Goal: Task Accomplishment & Management: Complete application form

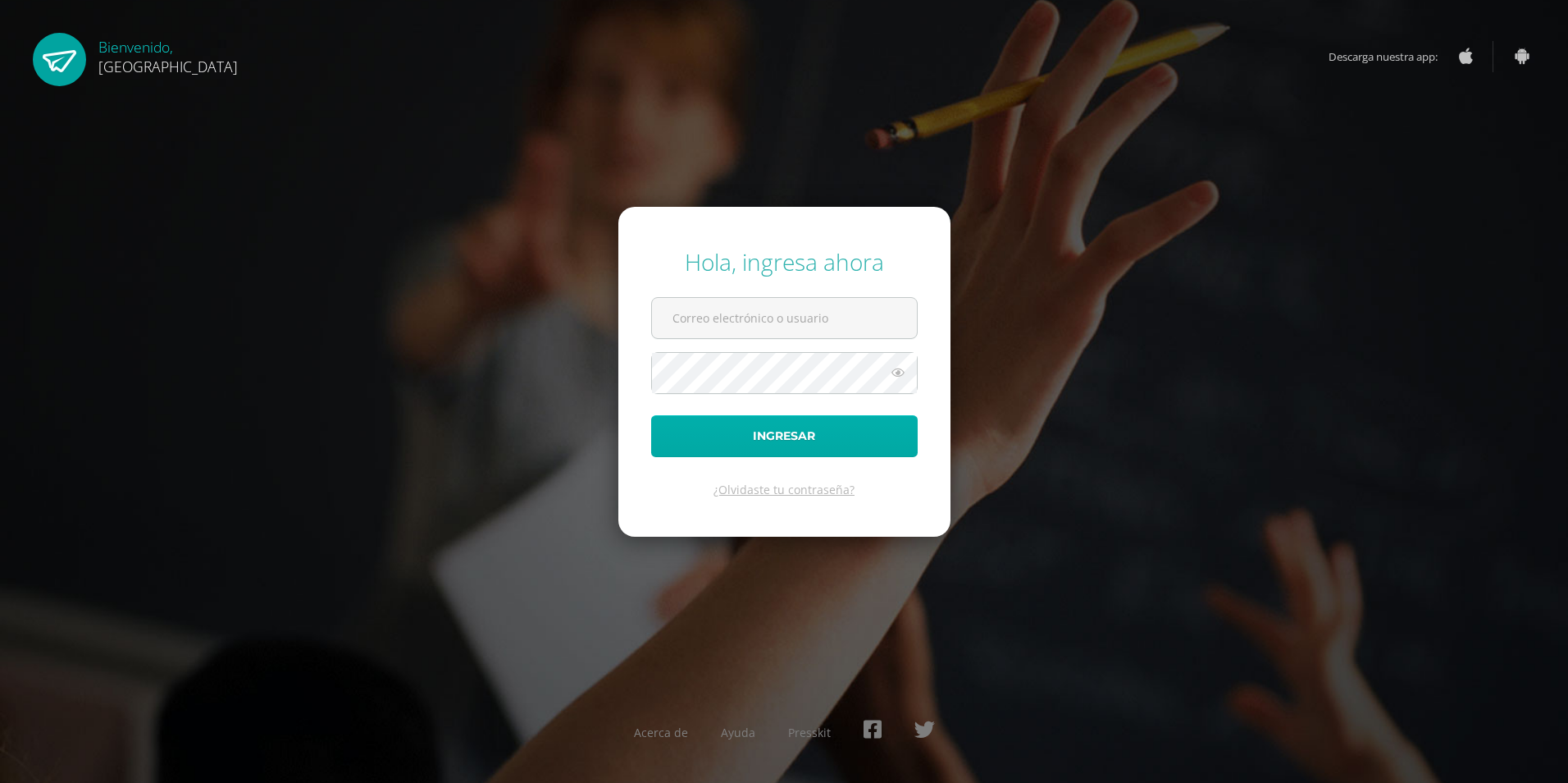
type input "[EMAIL_ADDRESS][DOMAIN_NAME]"
click at [797, 445] on button "Ingresar" at bounding box center [784, 436] width 267 height 42
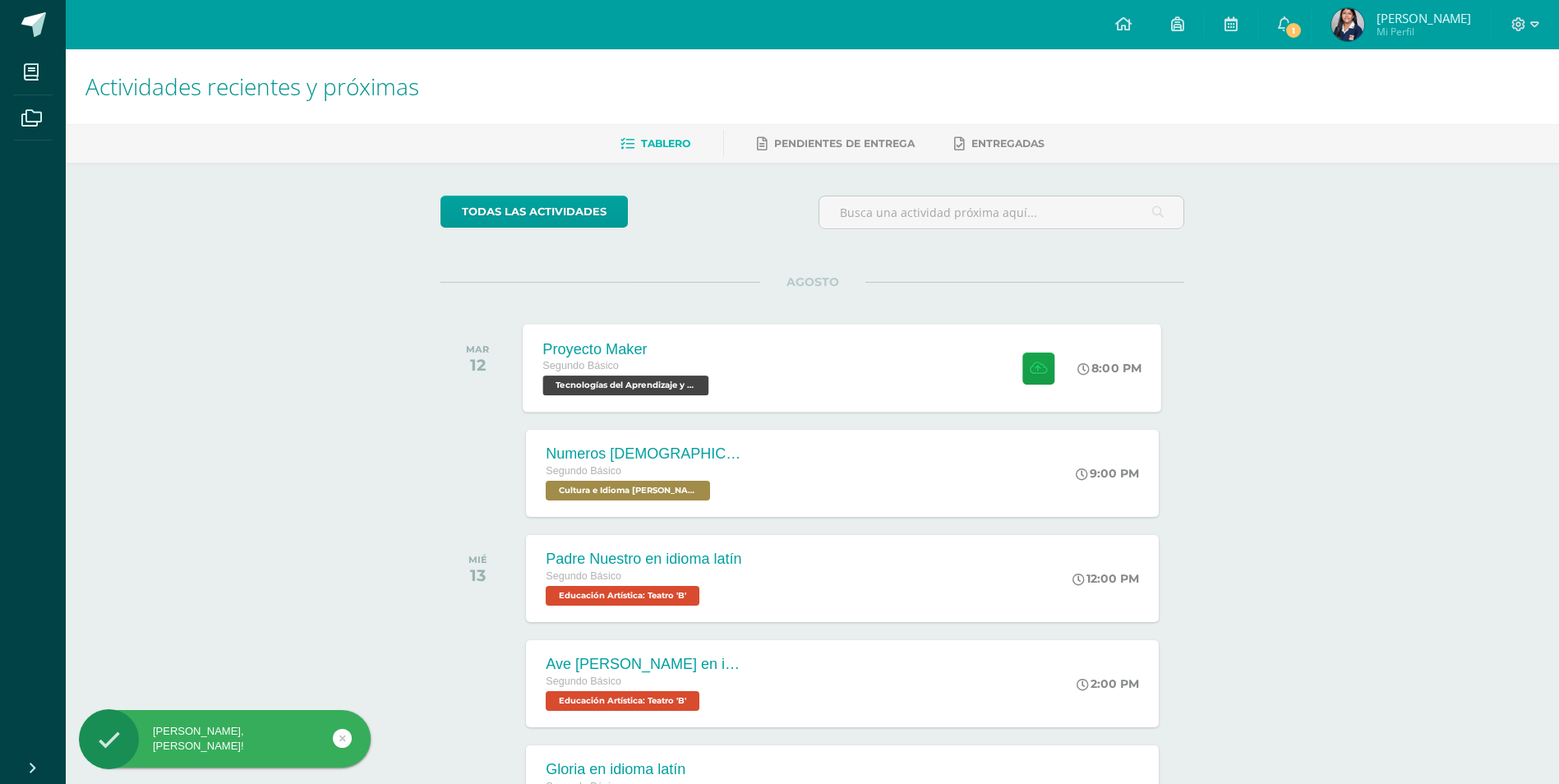
click at [846, 361] on div "Proyecto Maker Segundo Básico Tecnologías del Aprendizaje y la Comunicación 'B'…" at bounding box center [843, 368] width 639 height 88
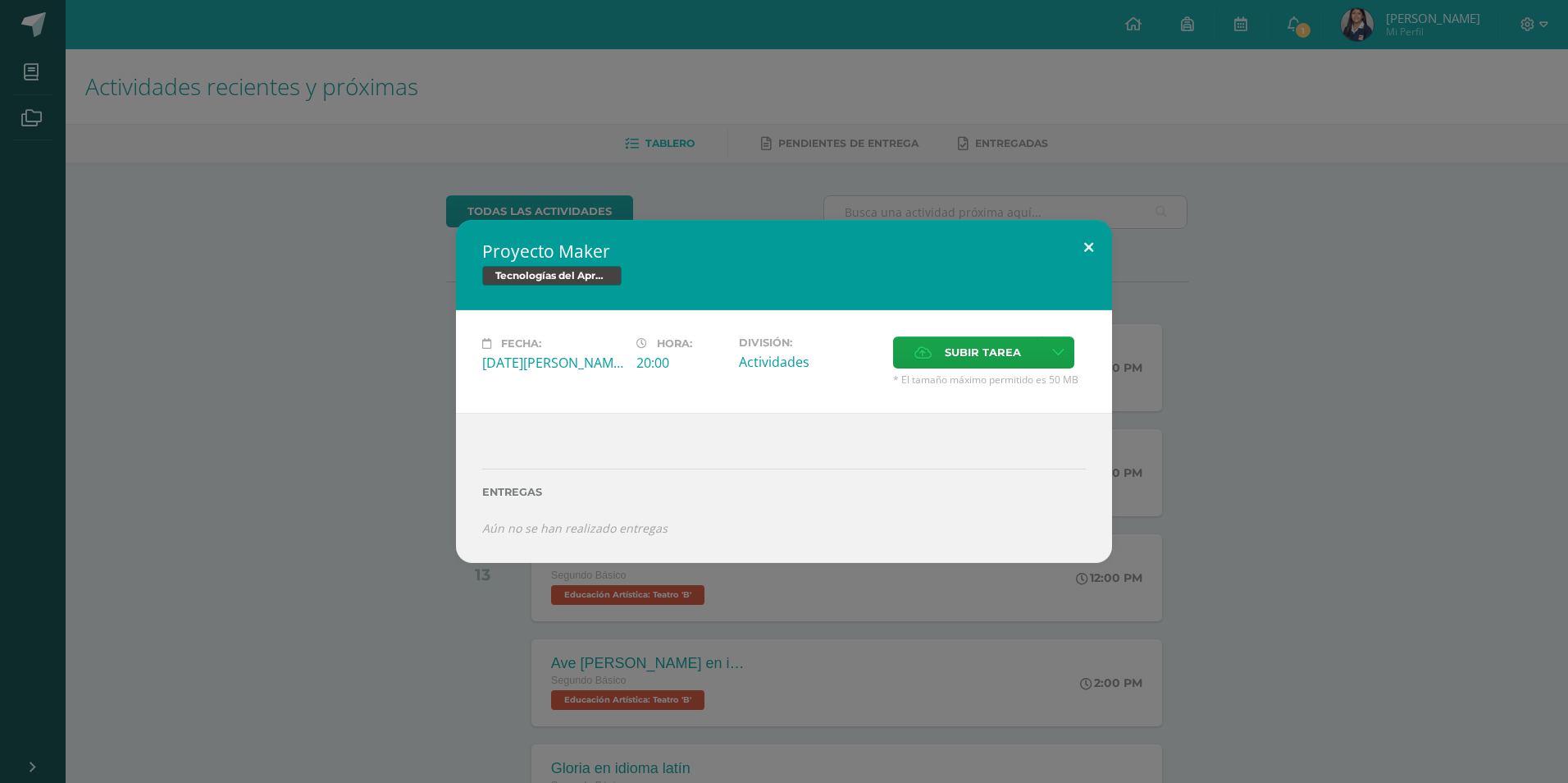
click at [1087, 245] on button at bounding box center [1089, 248] width 47 height 56
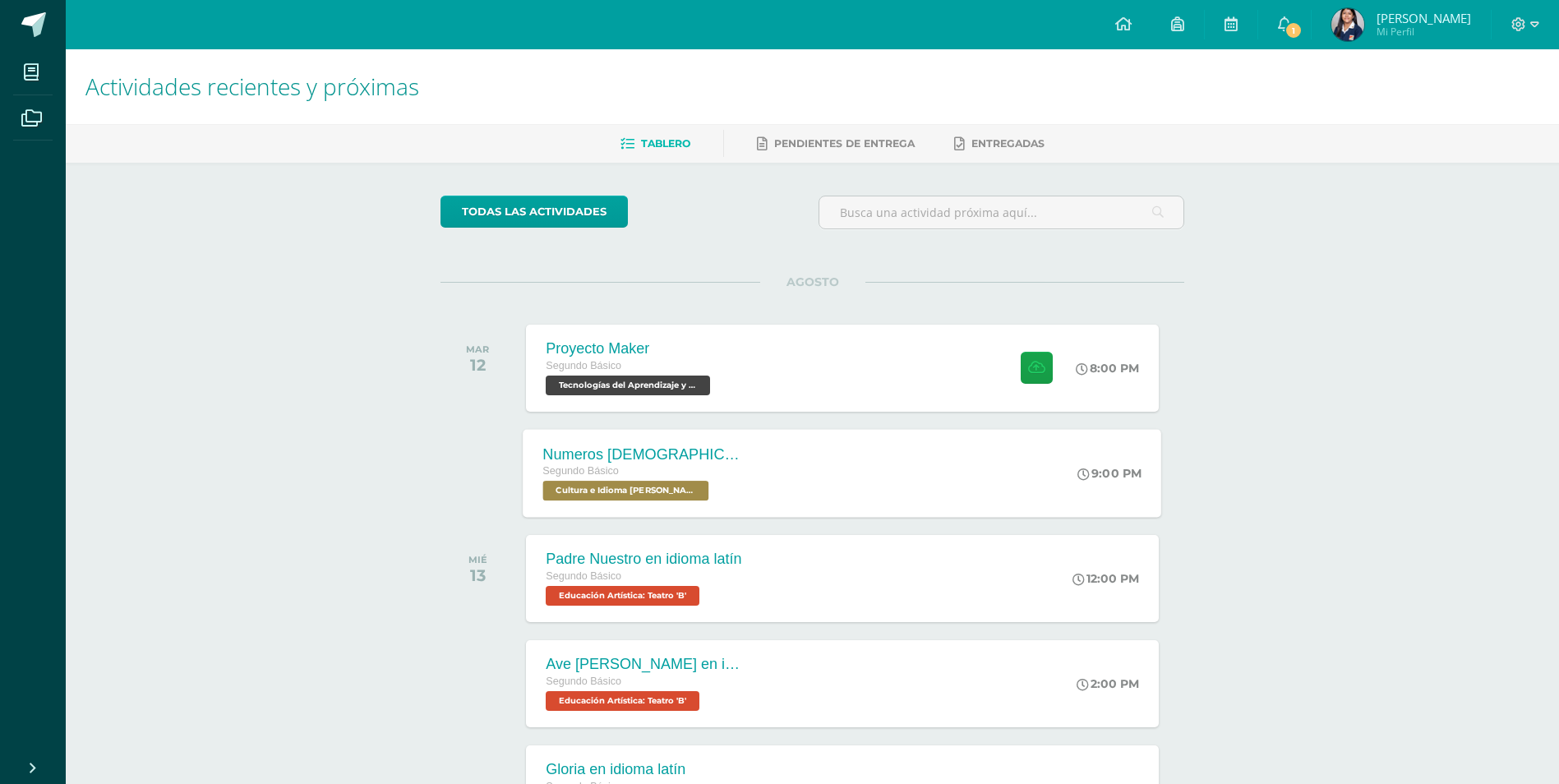
click at [656, 468] on div "Segundo Básico" at bounding box center [642, 471] width 199 height 18
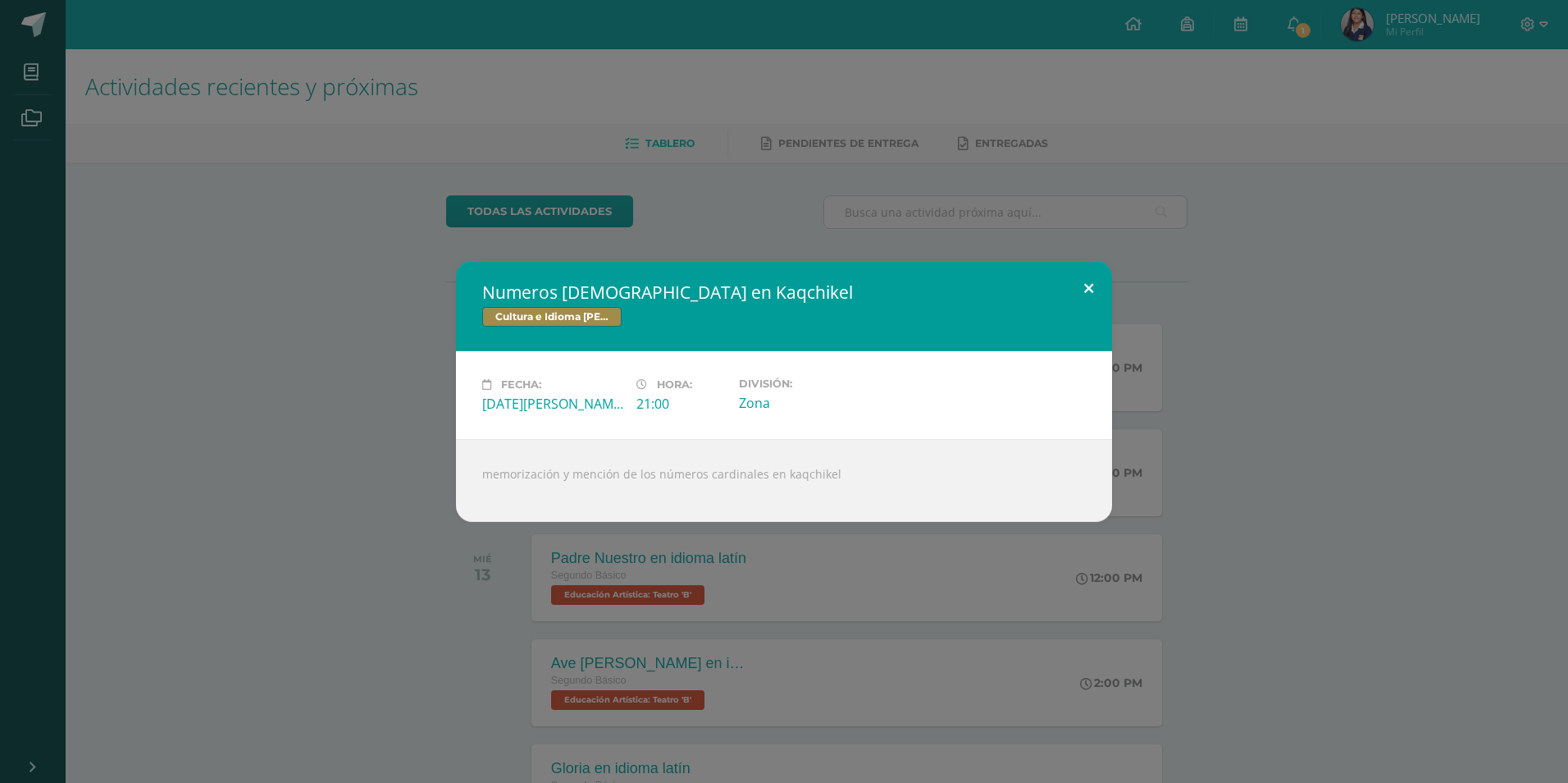
click at [1093, 284] on button at bounding box center [1089, 289] width 47 height 56
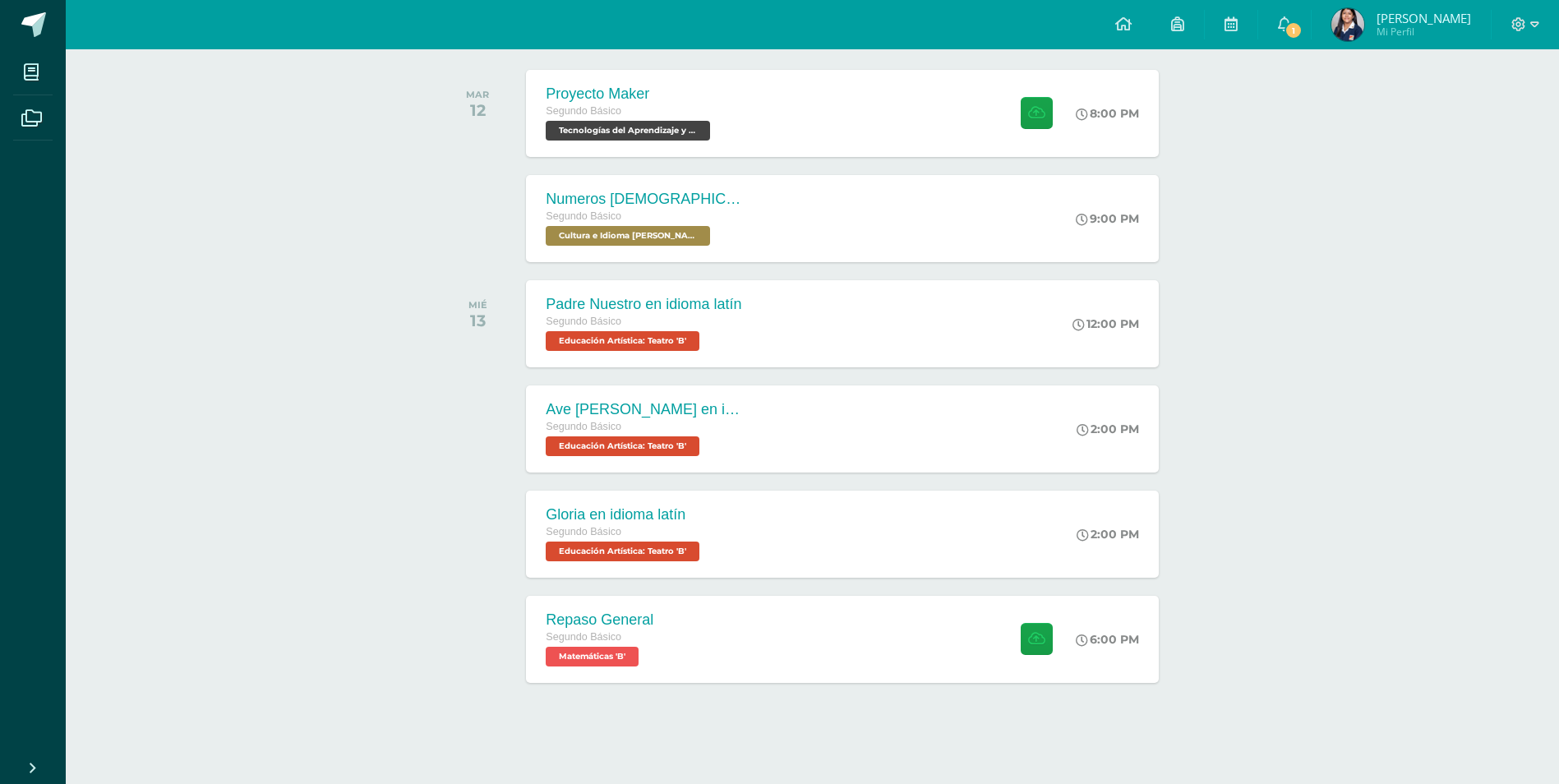
scroll to position [257, 0]
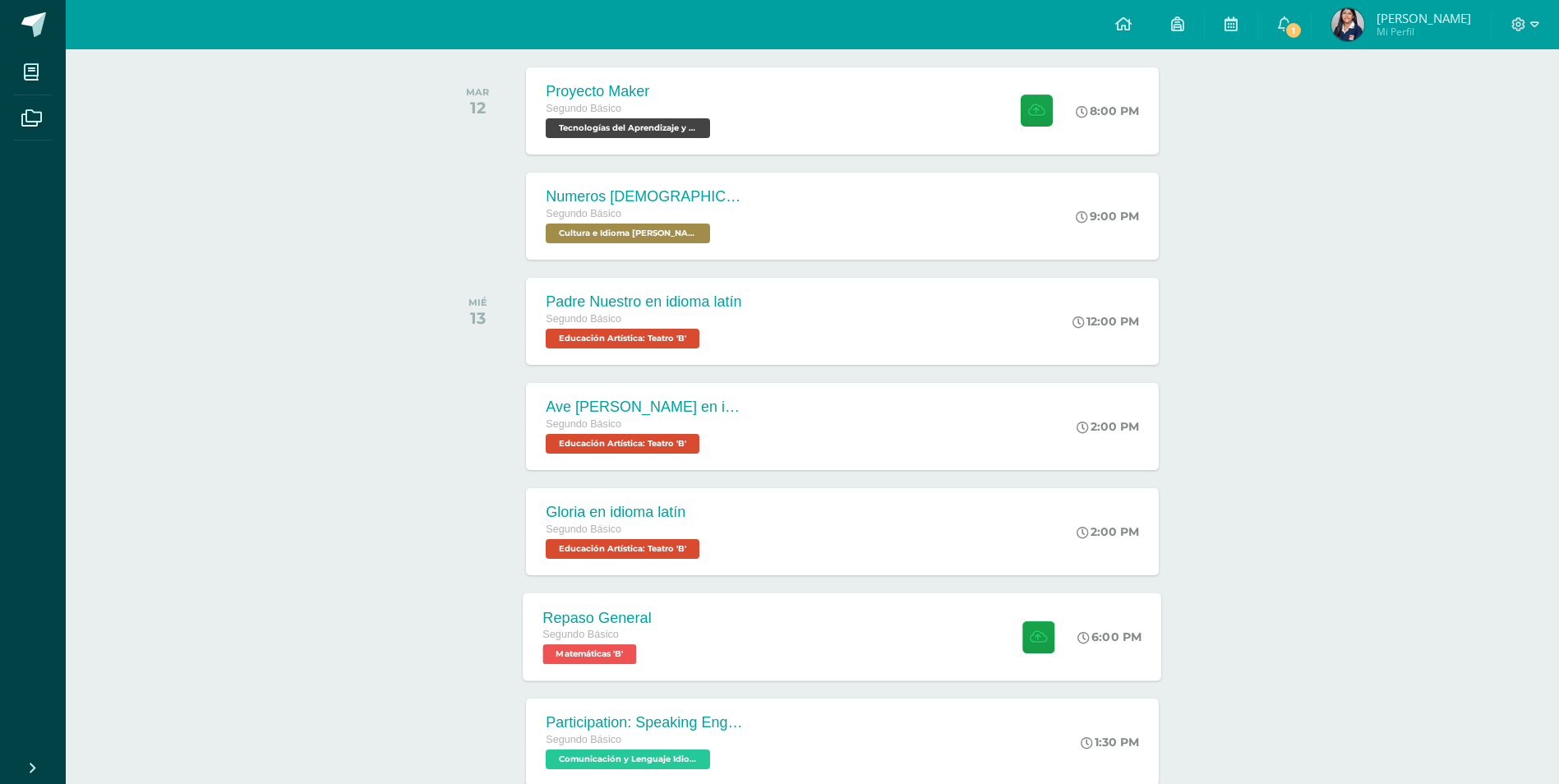
click at [796, 652] on div "Repaso General Segundo Básico Matemáticas 'B' 6:00 PM Repaso General Matemáticas" at bounding box center [843, 636] width 639 height 88
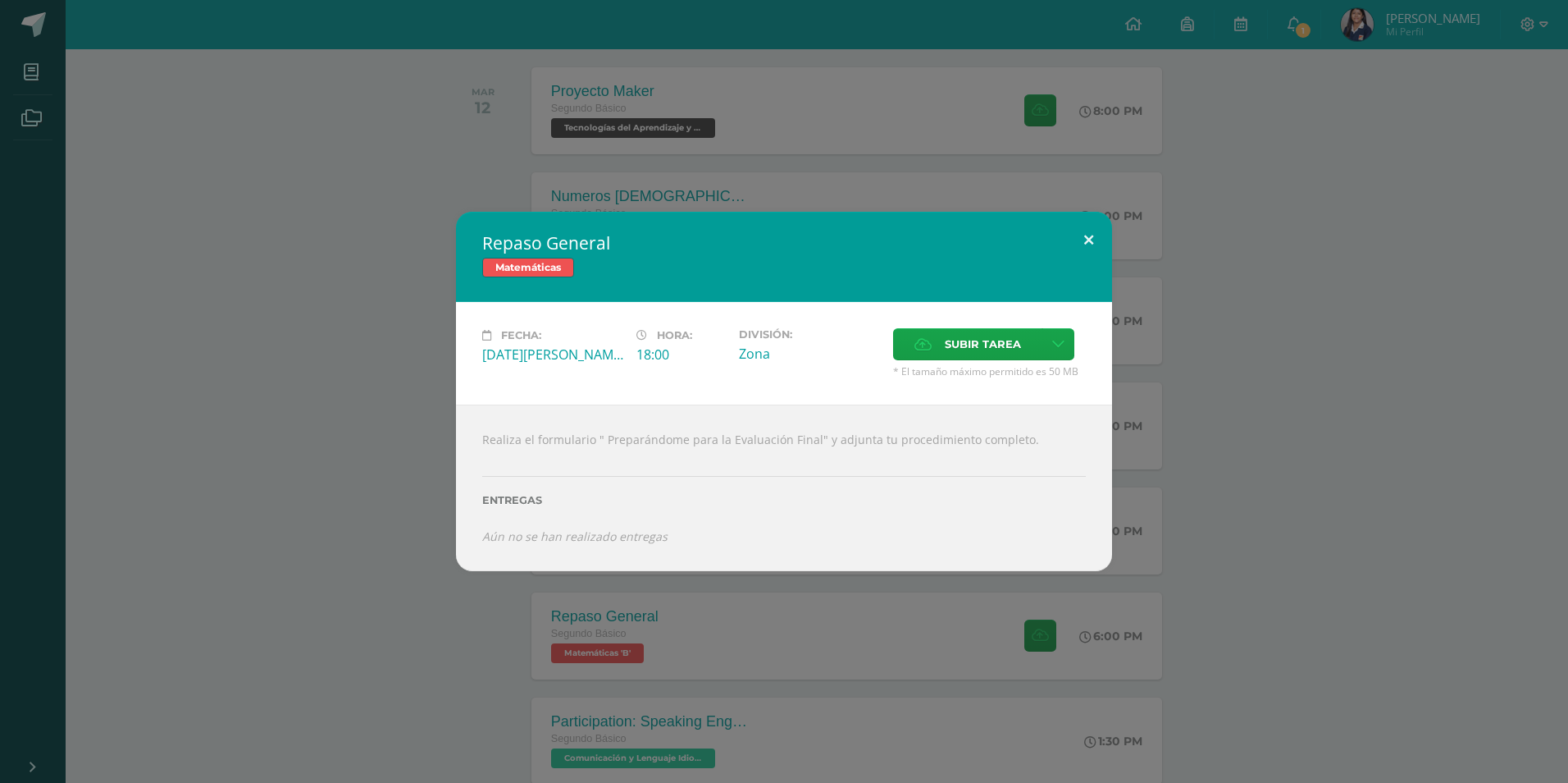
click at [1091, 238] on button at bounding box center [1089, 239] width 47 height 56
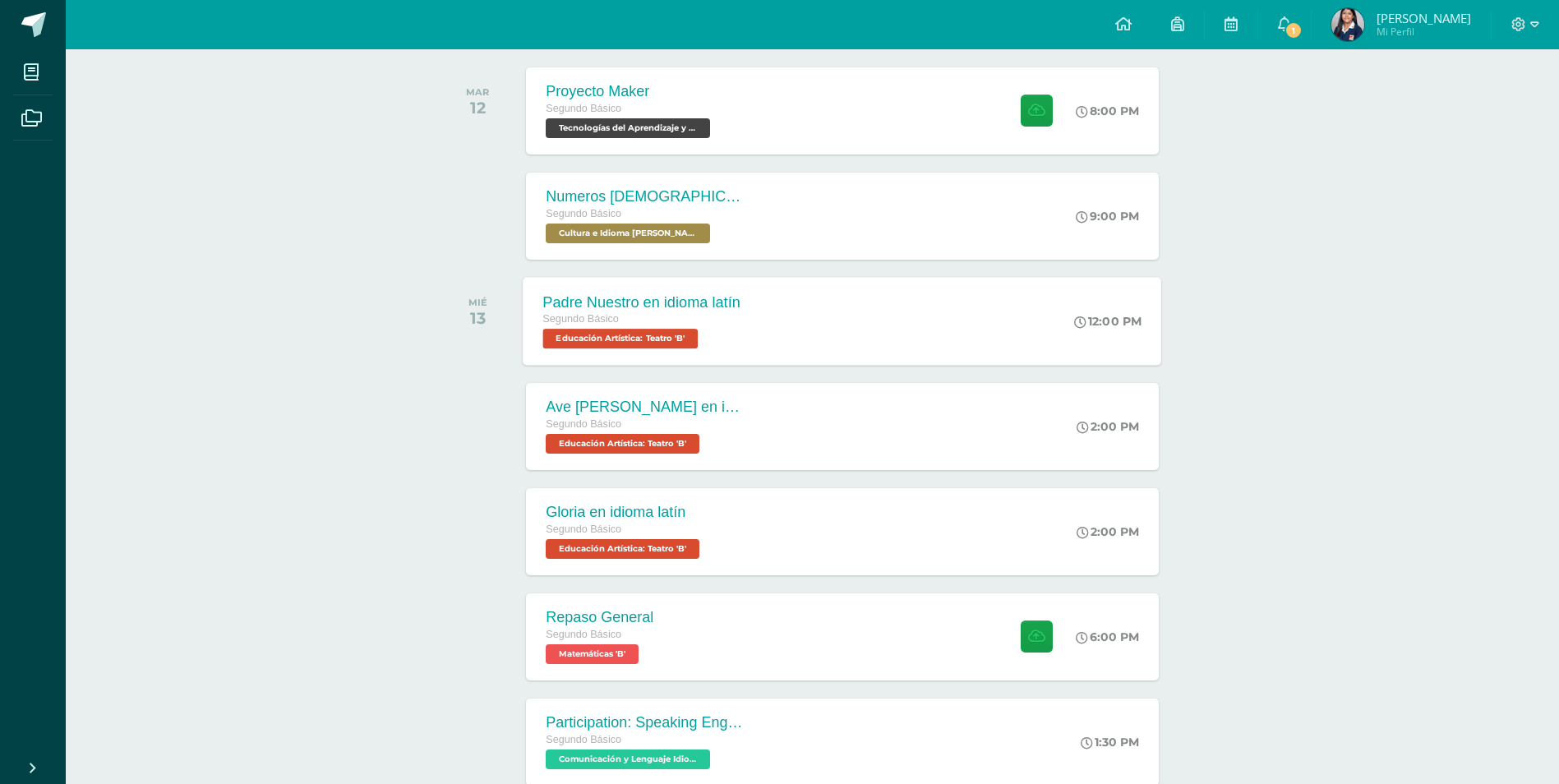
click at [796, 314] on div "Padre Nuestro en idioma latín Segundo Básico Educación Artística: [GEOGRAPHIC_D…" at bounding box center [843, 321] width 639 height 88
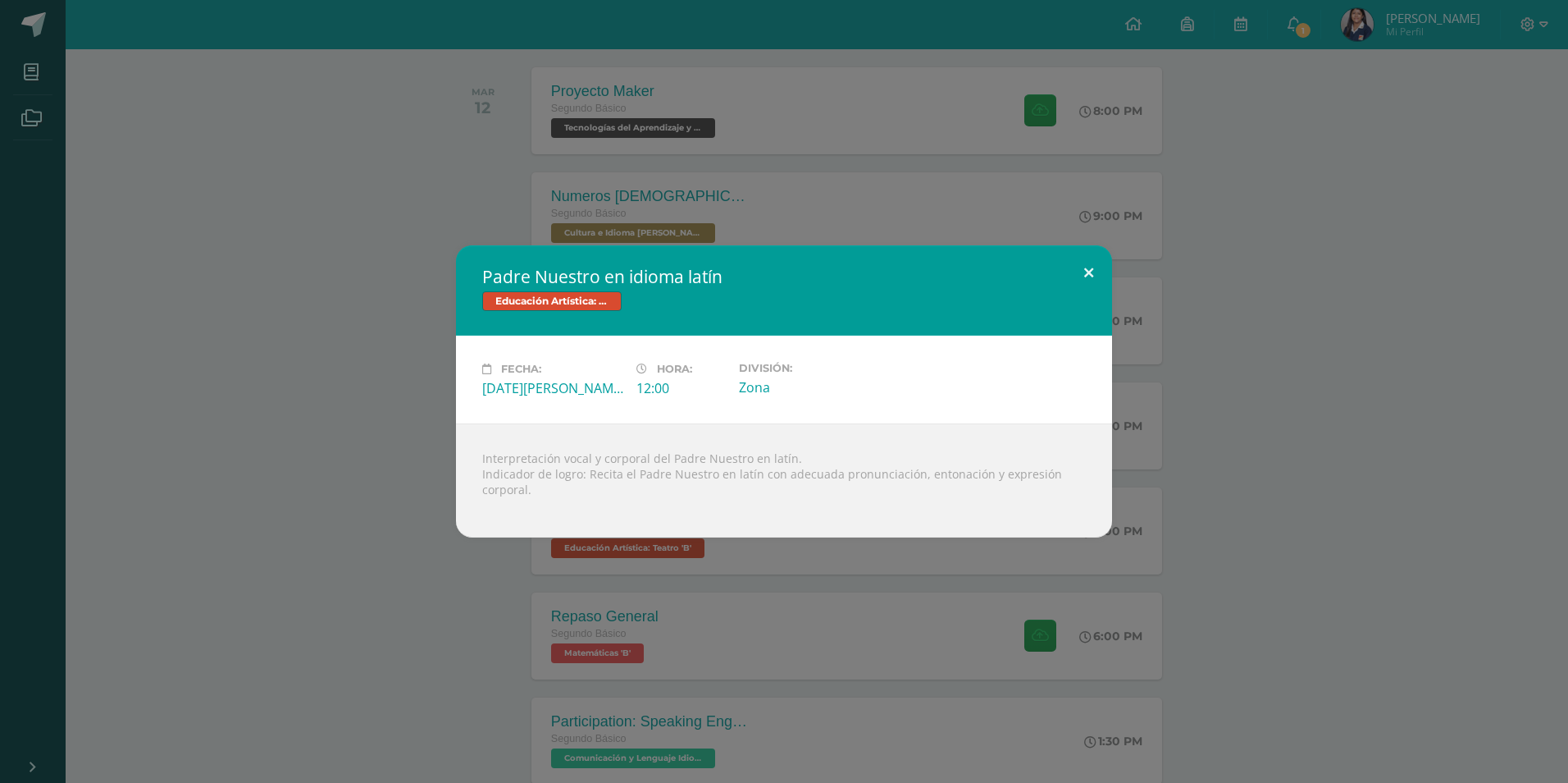
click at [1090, 270] on button at bounding box center [1089, 273] width 47 height 56
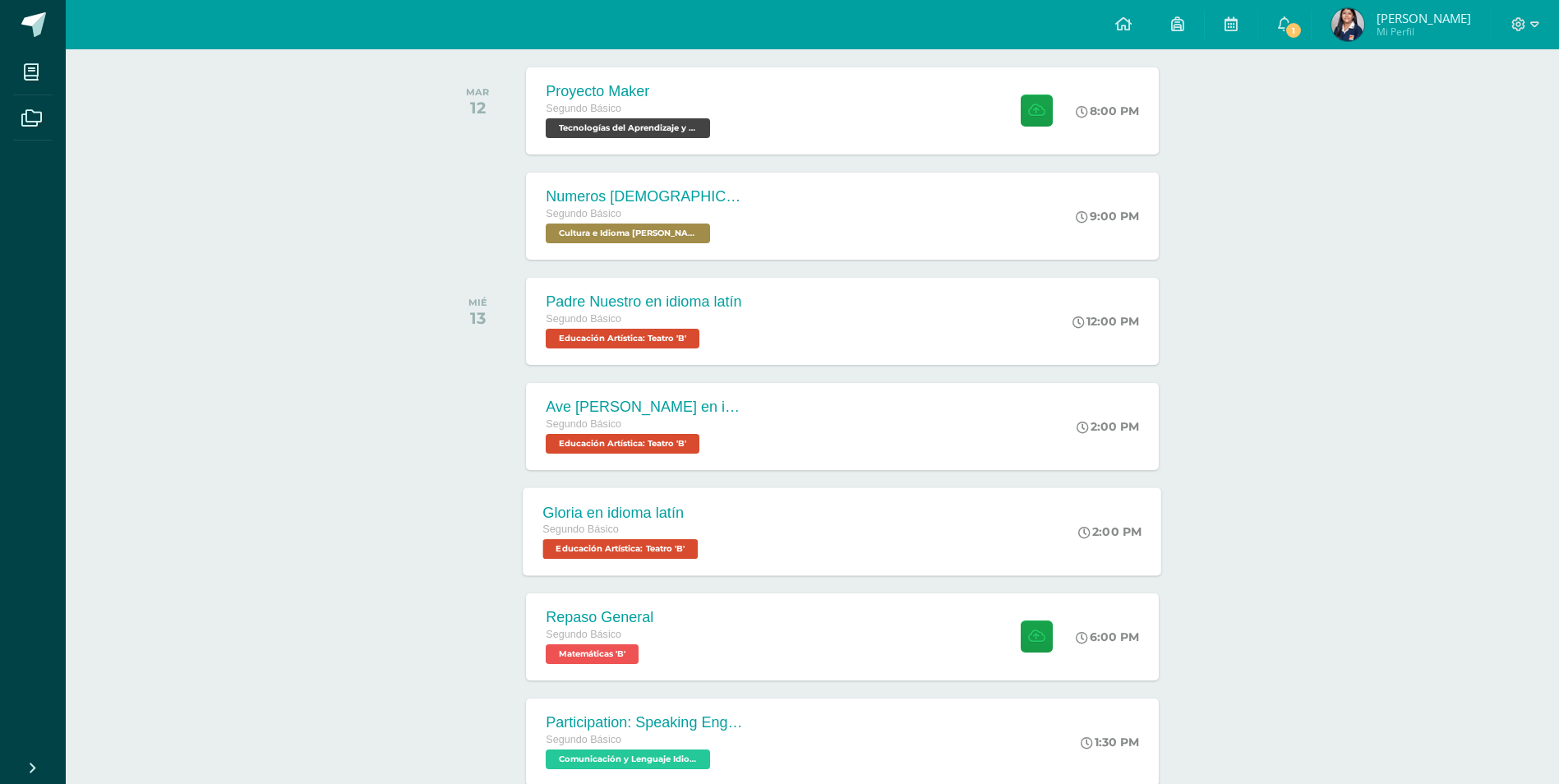
click at [864, 504] on div "Gloria en idioma latín Segundo Básico Educación Artística: [GEOGRAPHIC_DATA]' 2…" at bounding box center [843, 531] width 639 height 88
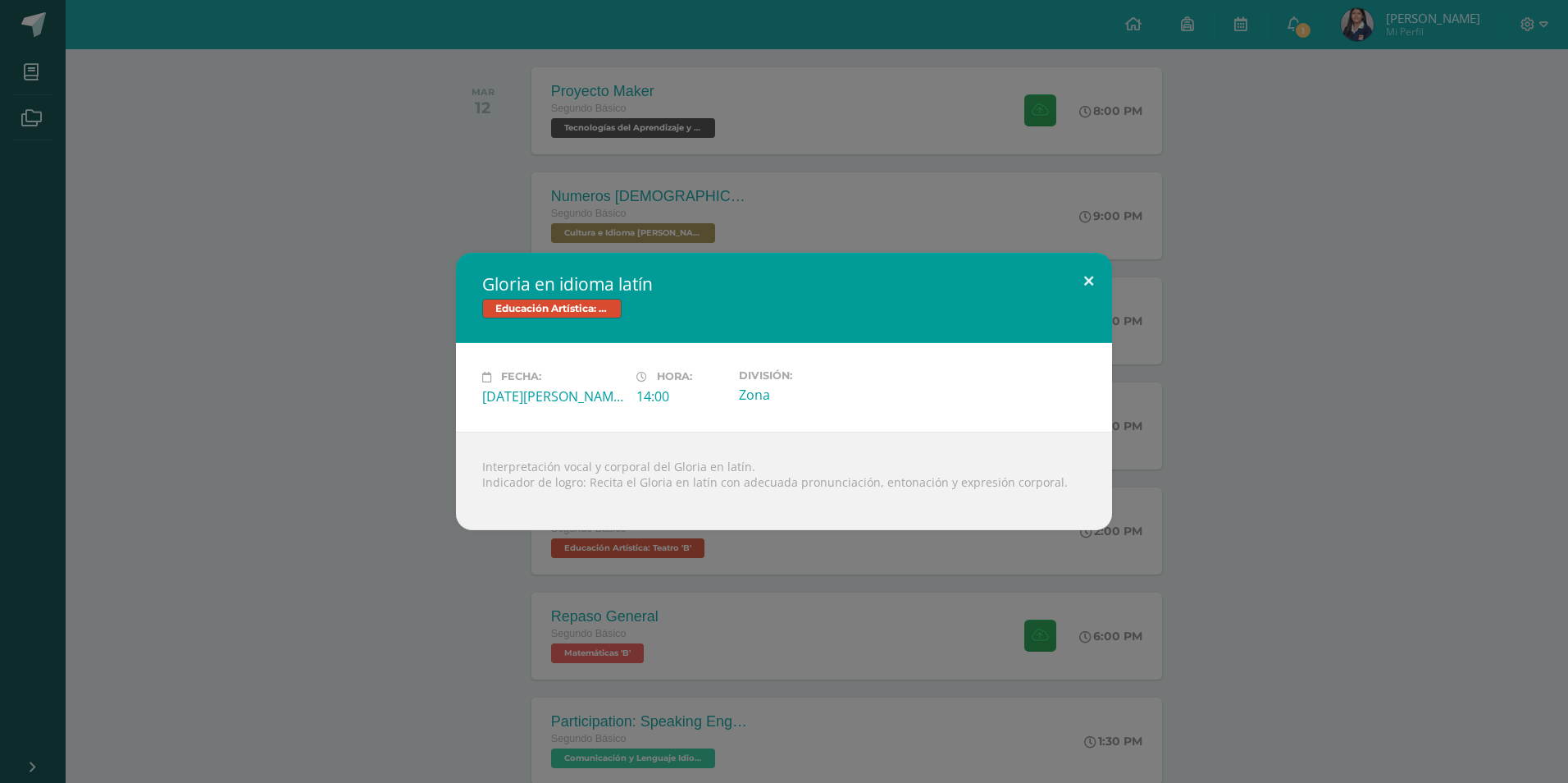
click at [1082, 281] on button at bounding box center [1089, 280] width 47 height 56
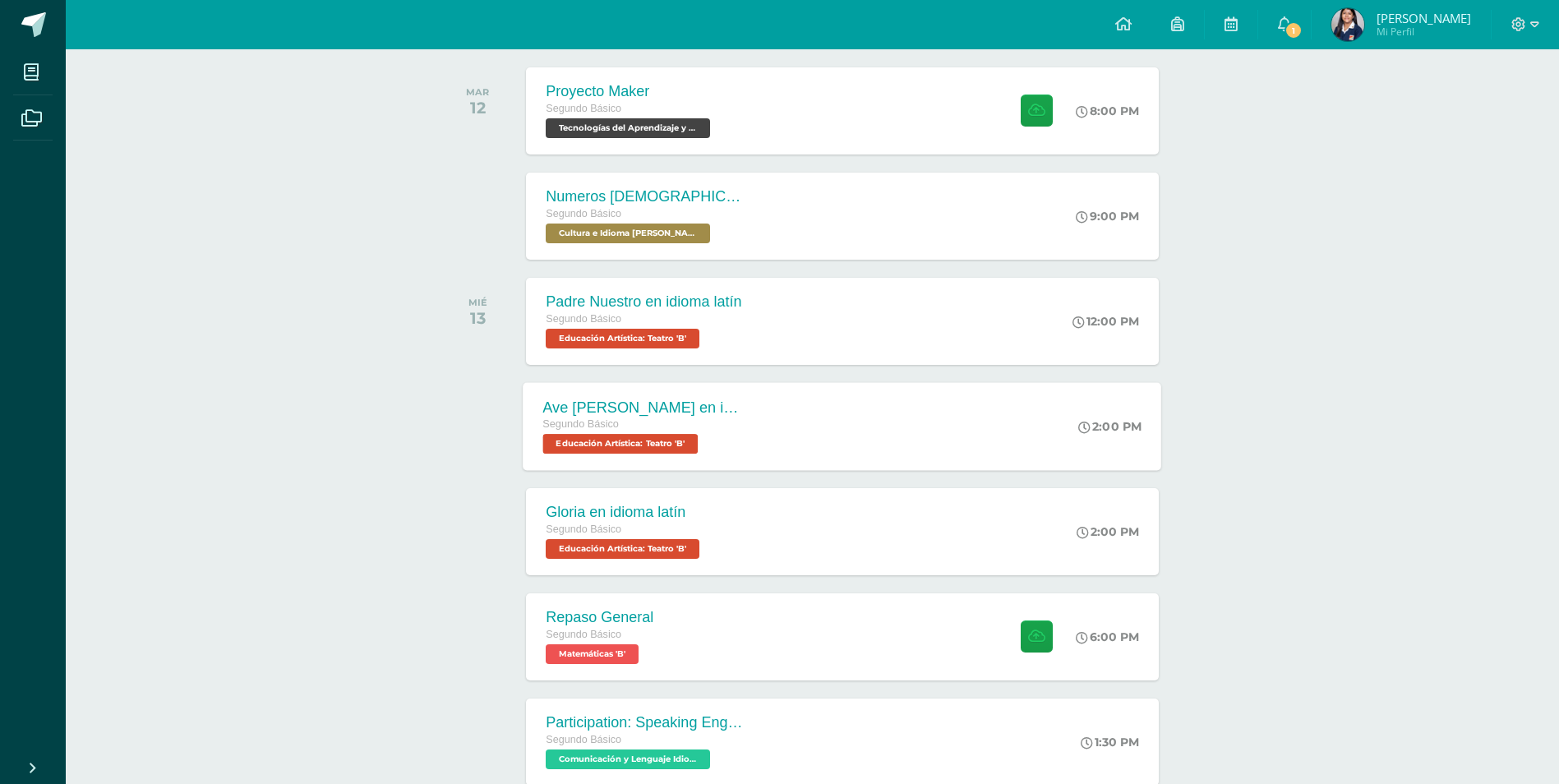
click at [774, 431] on div "Ave [PERSON_NAME] en idioma latín Segundo Básico Educación Artística: [GEOGRAPH…" at bounding box center [843, 426] width 639 height 88
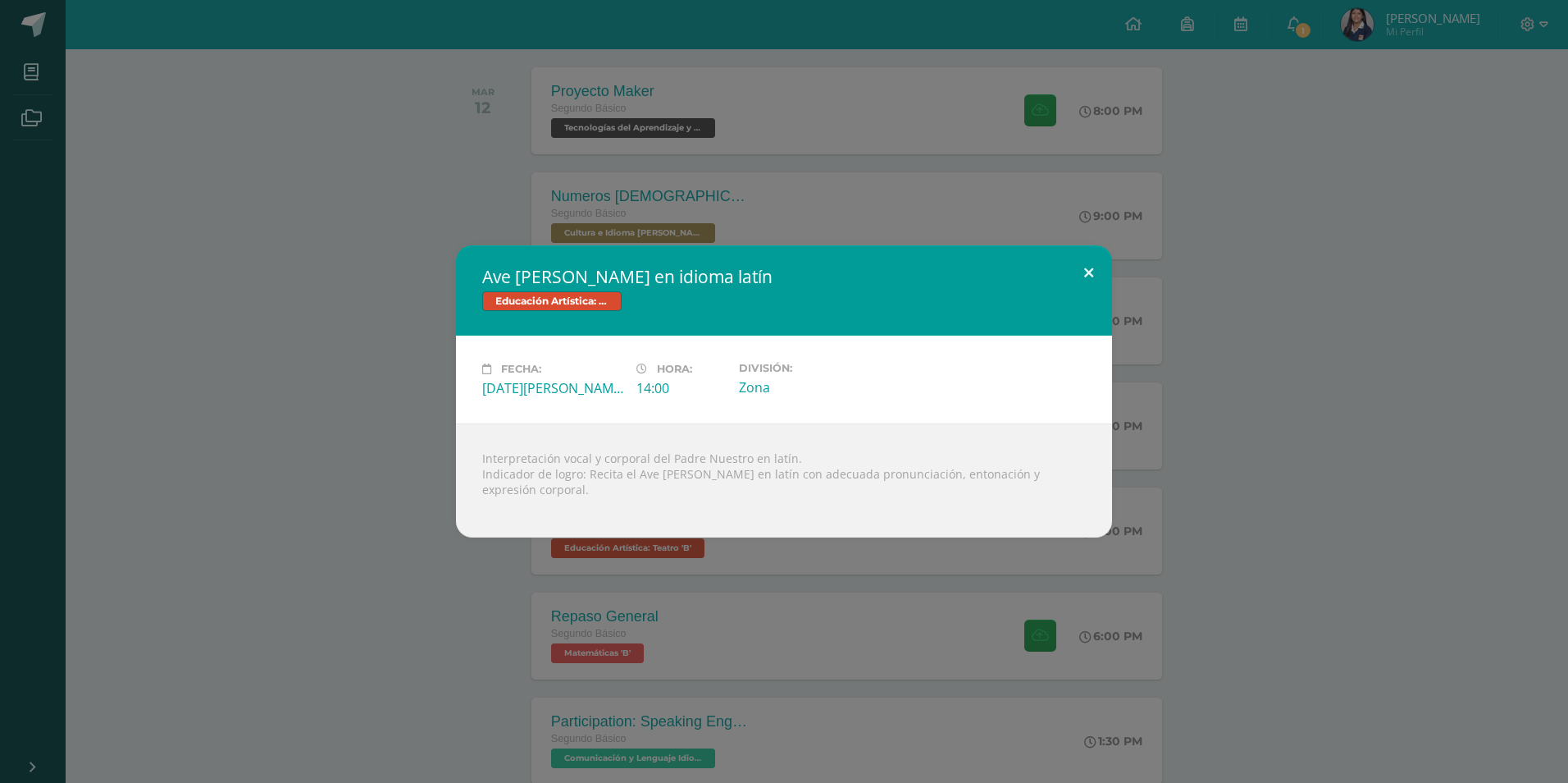
click at [1084, 286] on button at bounding box center [1089, 273] width 47 height 56
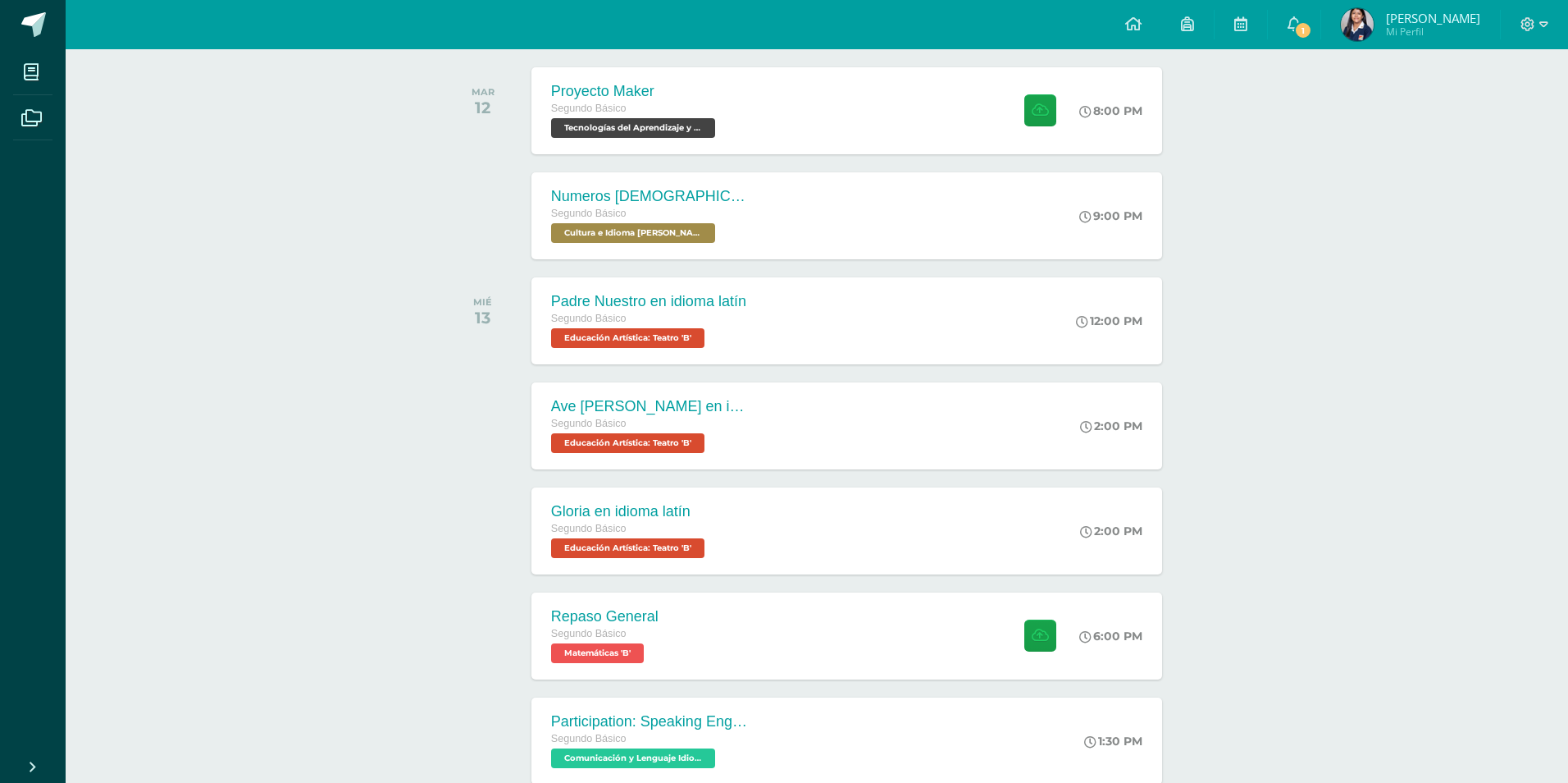
click at [935, 351] on div "Fecha: [DATE][PERSON_NAME] Hora: 14:00 División: Zona" at bounding box center [784, 380] width 591 height 79
click at [935, 351] on div "Padre Nuestro en idioma latín Segundo Básico Educación Artística: [GEOGRAPHIC_D…" at bounding box center [841, 320] width 637 height 88
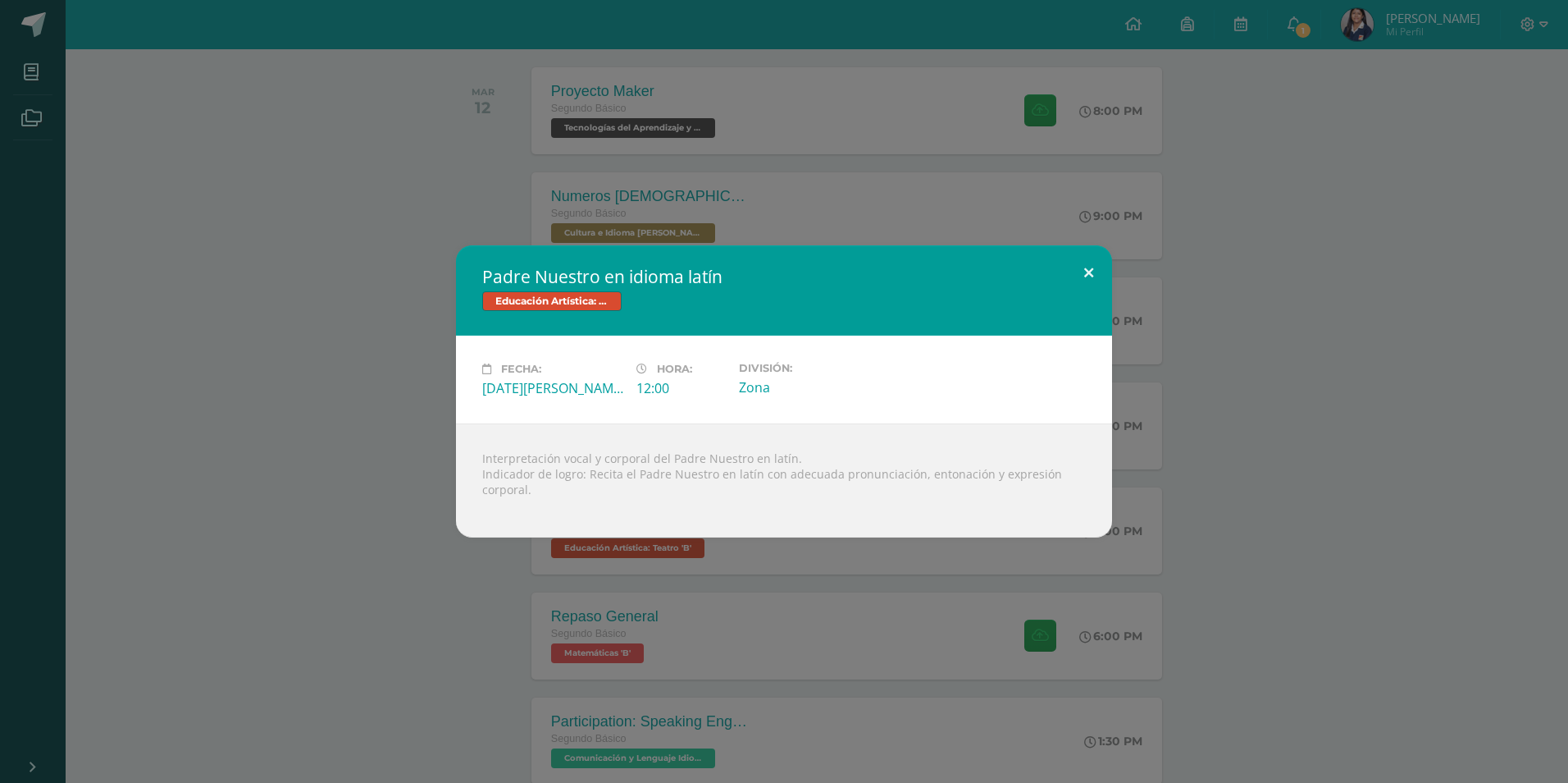
click at [1079, 274] on button at bounding box center [1089, 273] width 47 height 56
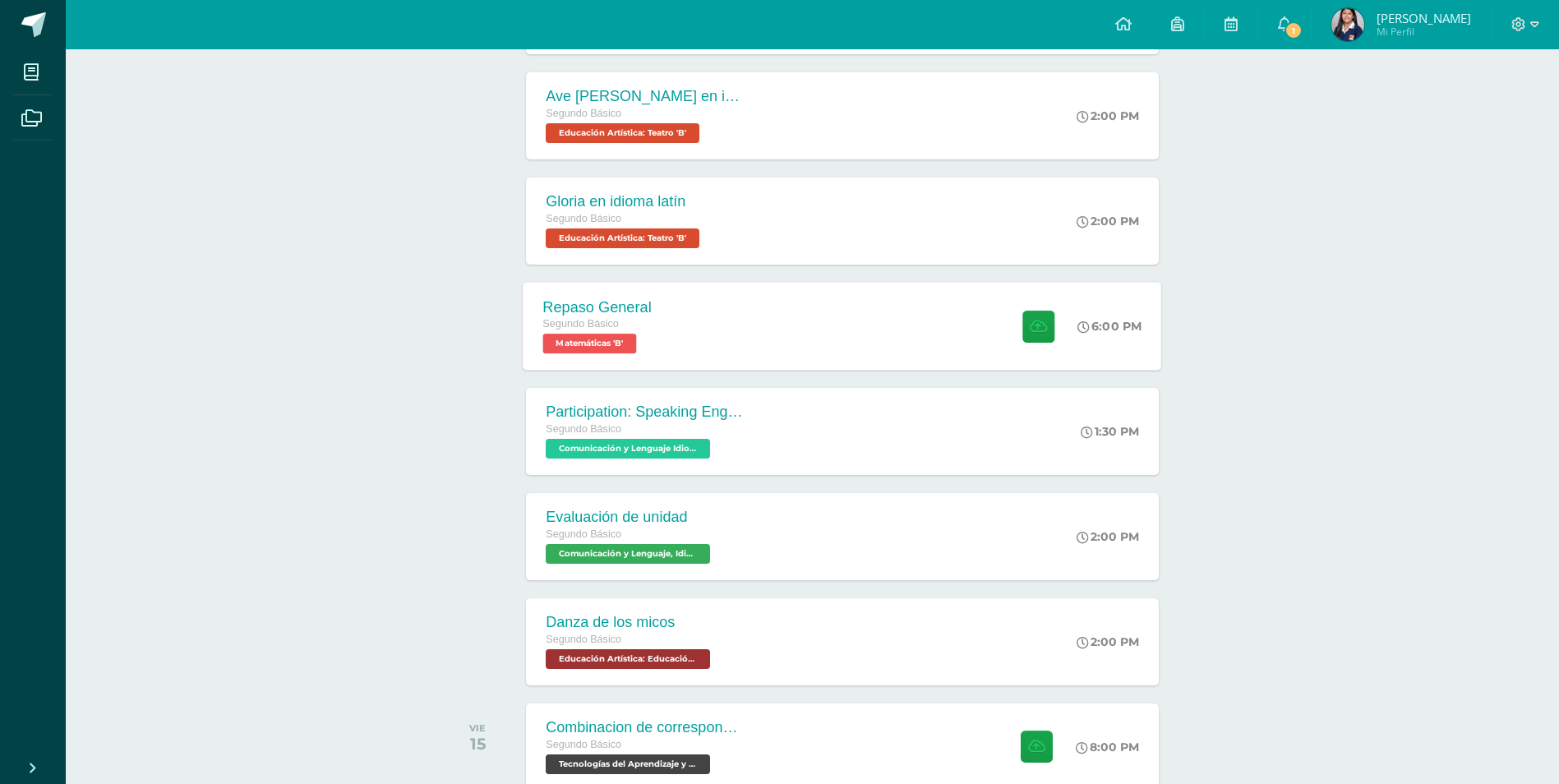
scroll to position [668, 0]
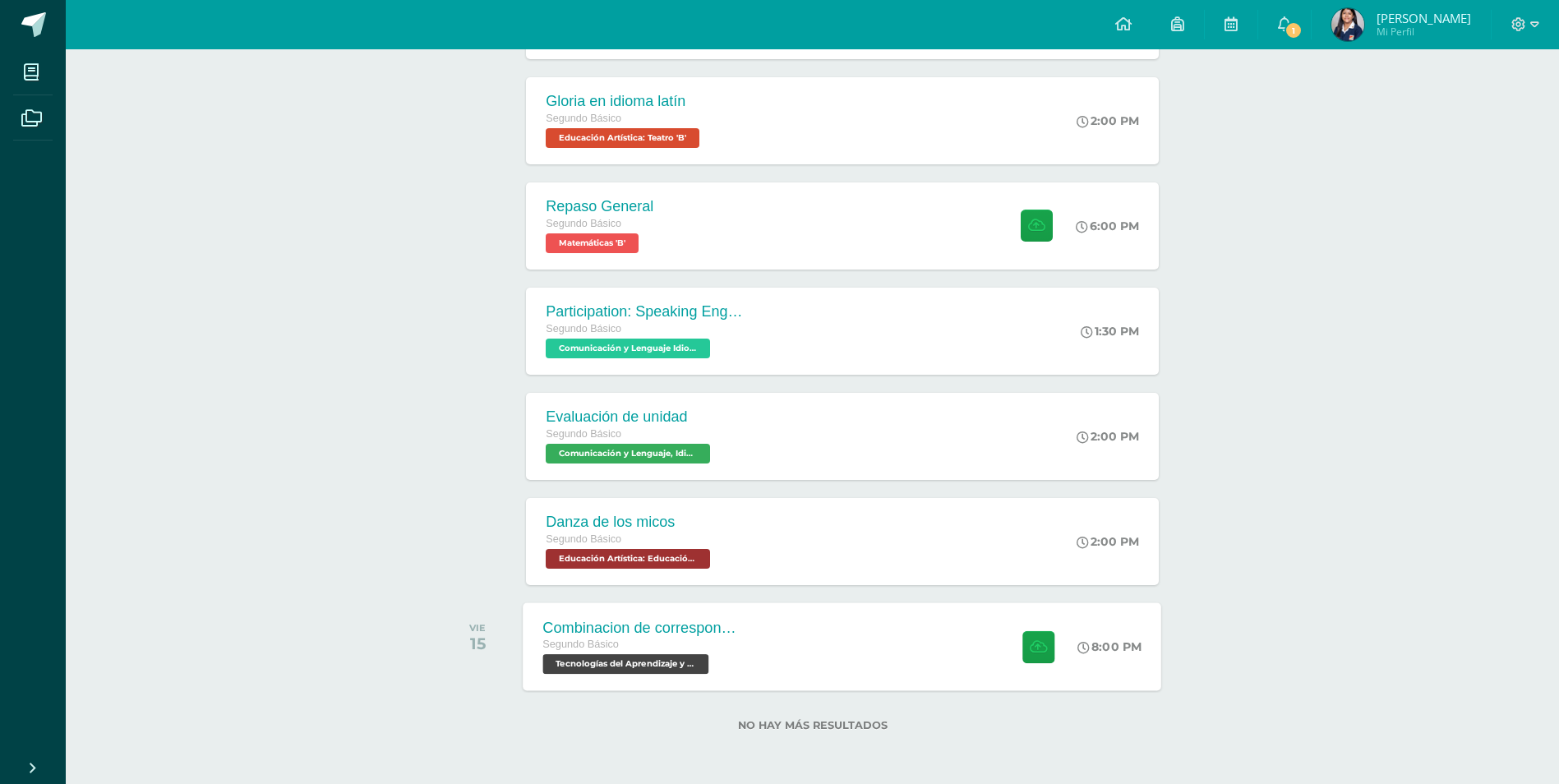
click at [816, 642] on div "Combinacion de correspondencia Segundo Básico Tecnologías del Aprendizaje y la …" at bounding box center [843, 645] width 639 height 88
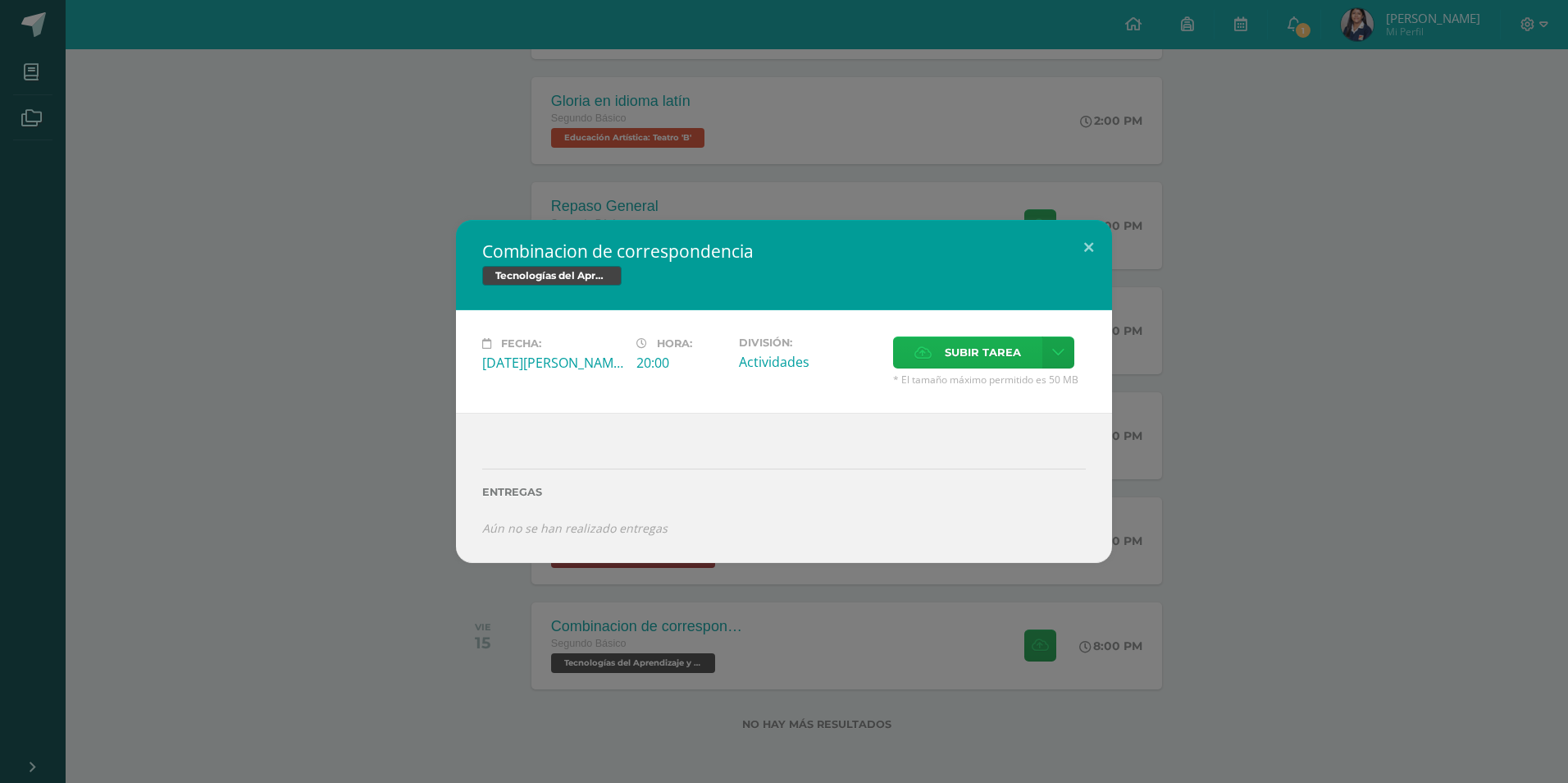
click at [991, 356] on span "Subir tarea" at bounding box center [984, 352] width 77 height 30
click at [0, 0] on input "Subir tarea" at bounding box center [0, 0] width 0 height 0
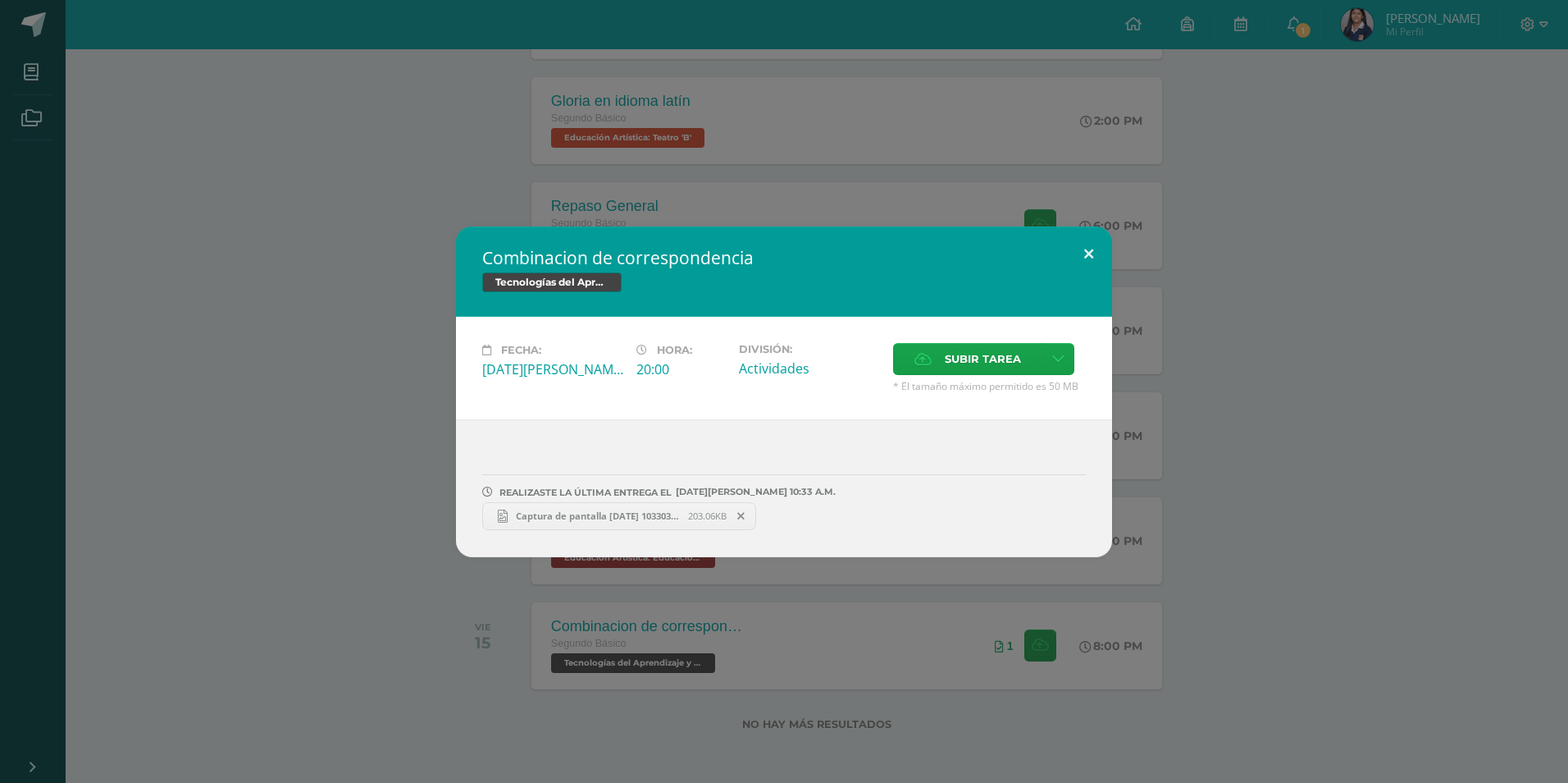
click at [1083, 251] on button at bounding box center [1089, 254] width 47 height 56
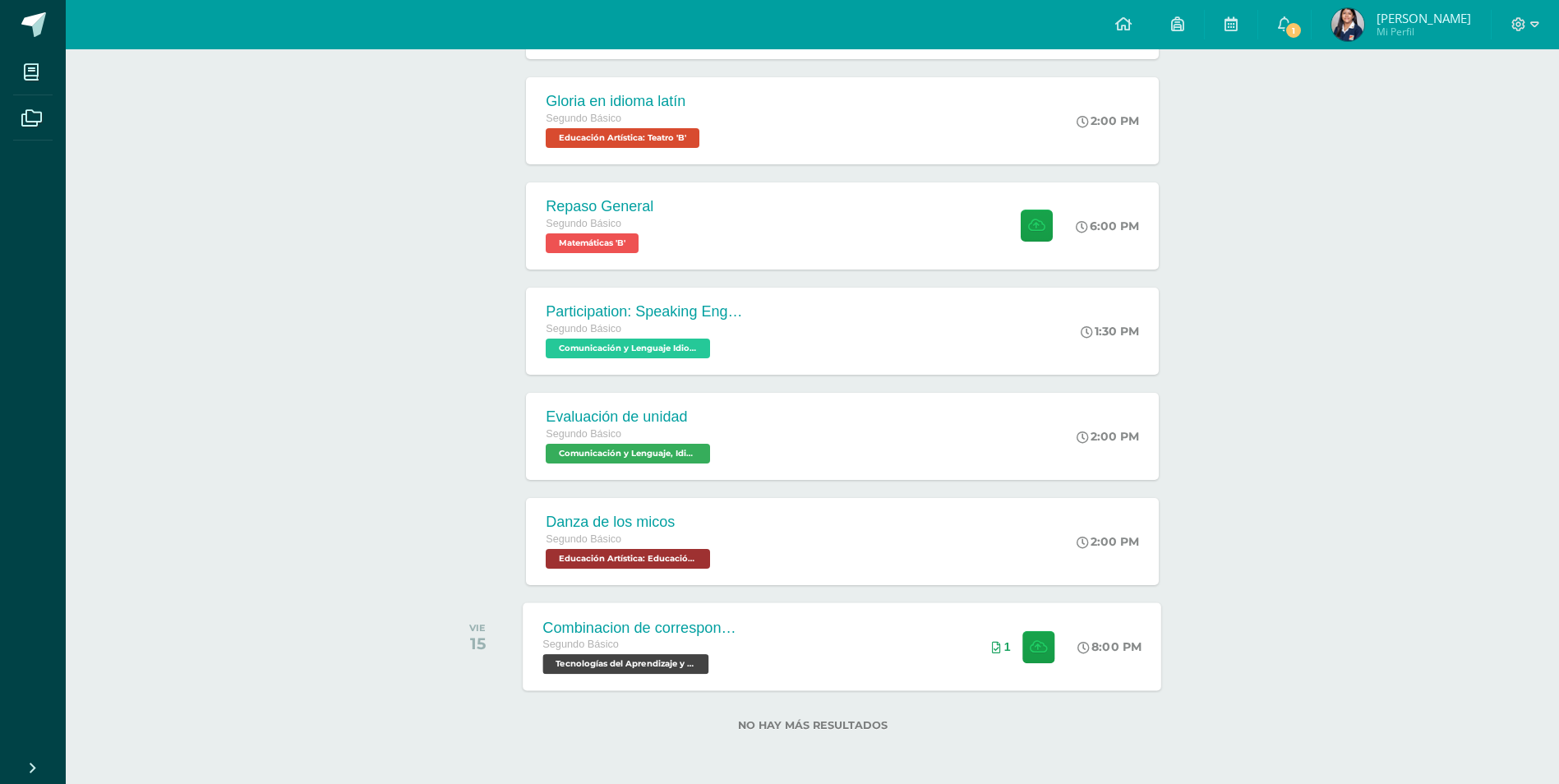
click at [680, 624] on div "Combinacion de correspondencia" at bounding box center [642, 627] width 199 height 17
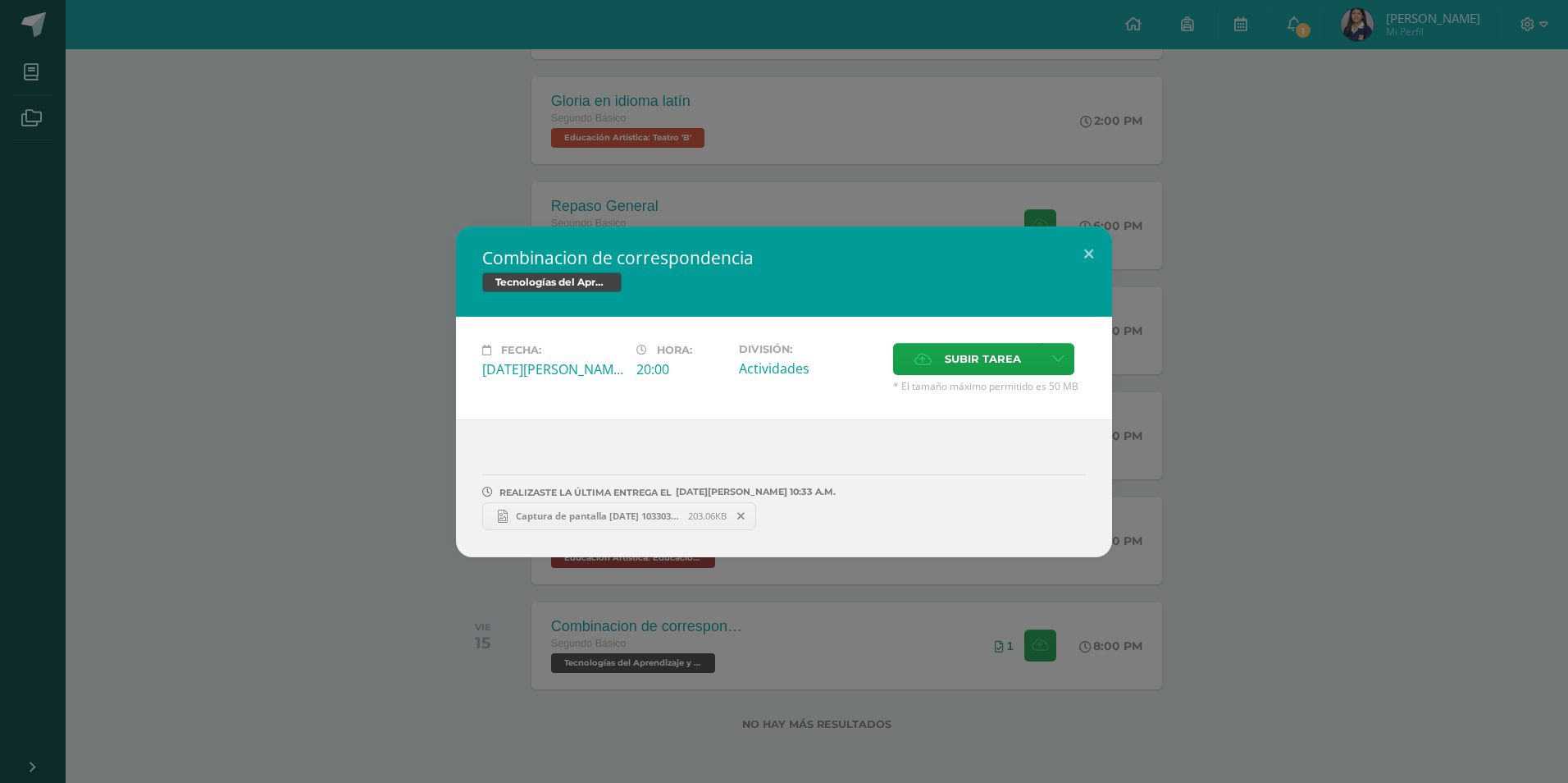
click at [1182, 670] on div "Combinacion de correspondencia Tecnologías del Aprendizaje y la Comunicación Fe…" at bounding box center [784, 392] width 1568 height 783
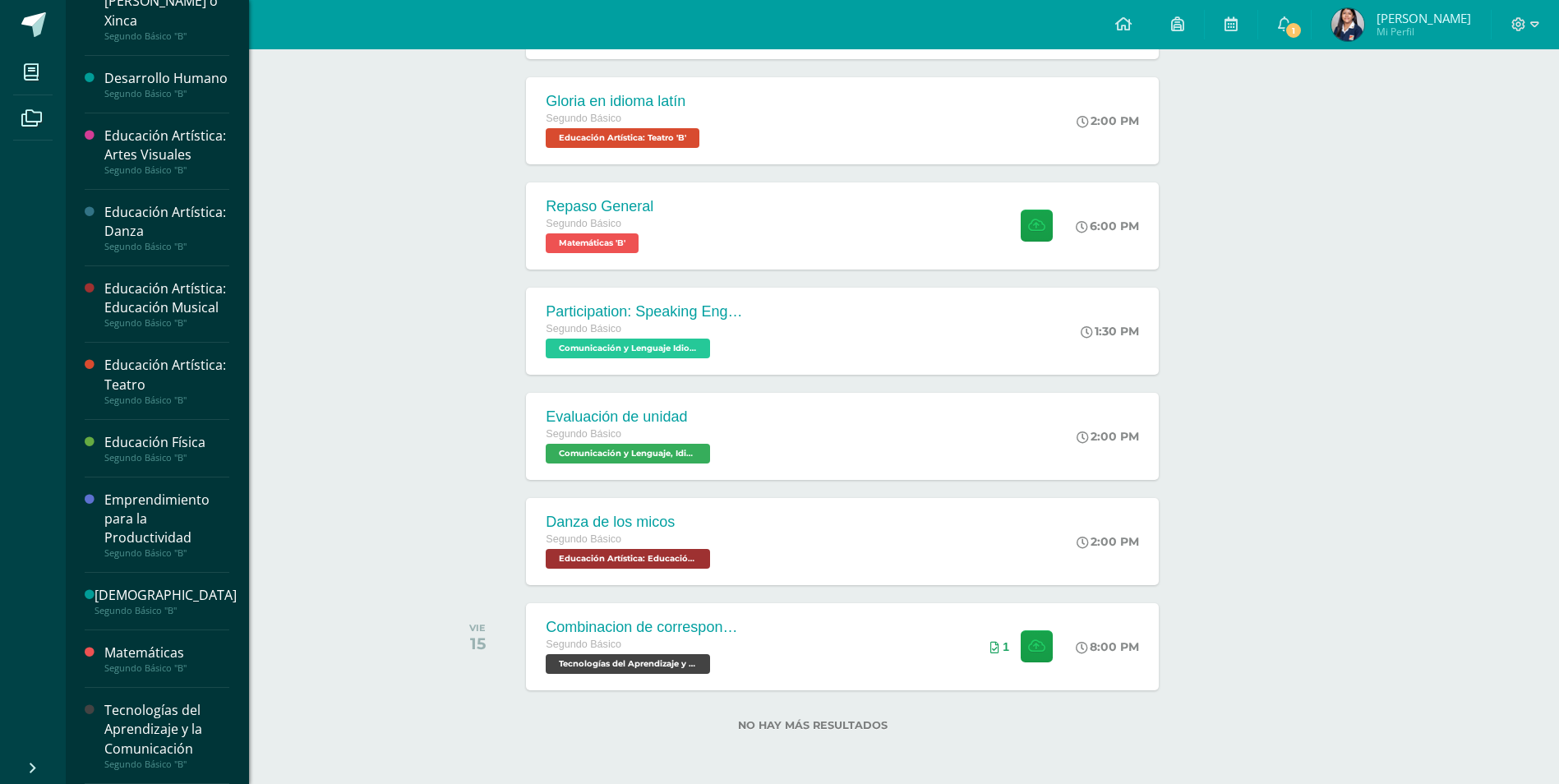
scroll to position [517, 0]
click at [135, 729] on div "Tecnologías del Aprendizaje y la Comunicación" at bounding box center [166, 729] width 125 height 57
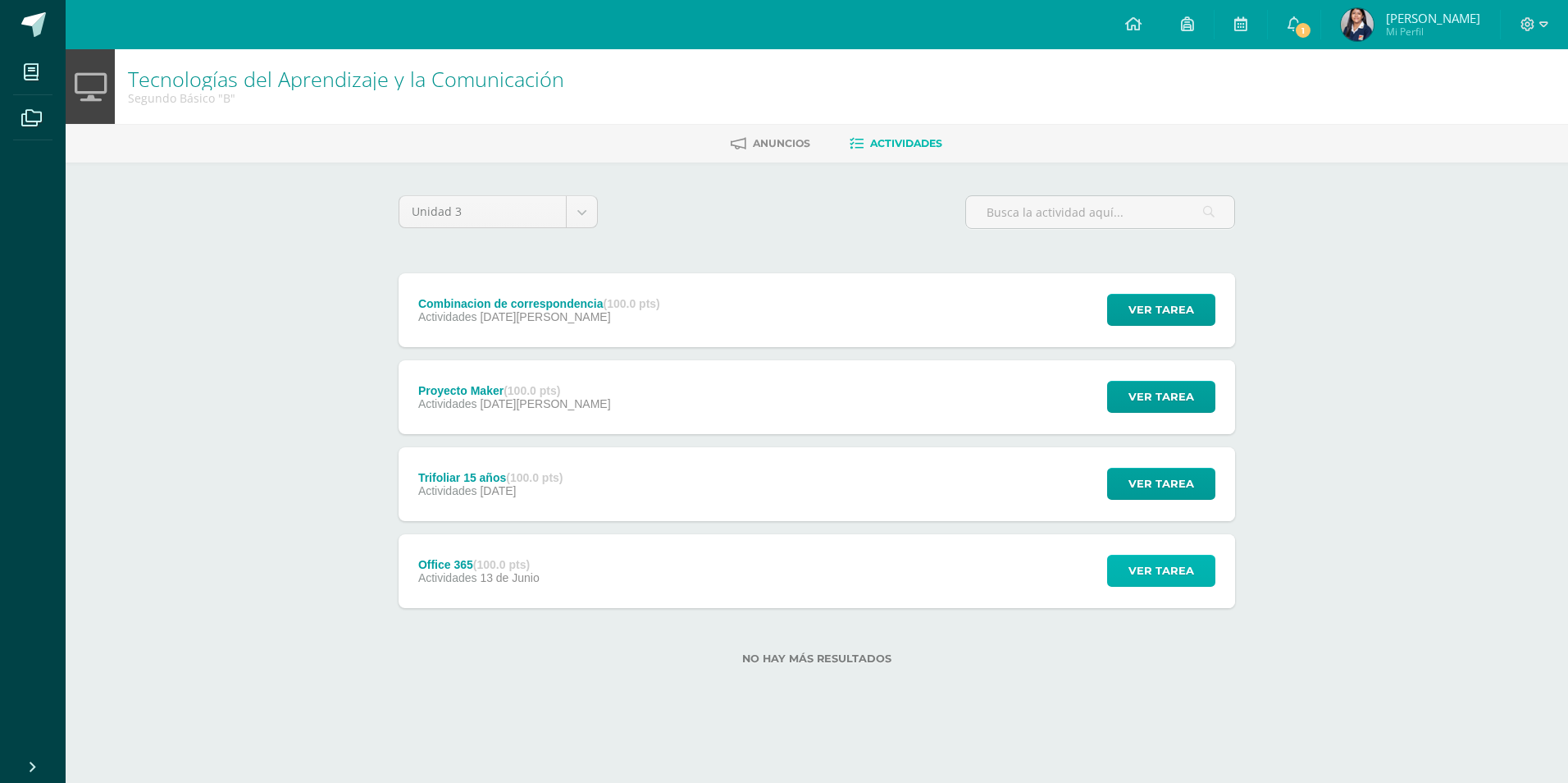
click at [1153, 569] on span "Ver tarea" at bounding box center [1161, 571] width 65 height 30
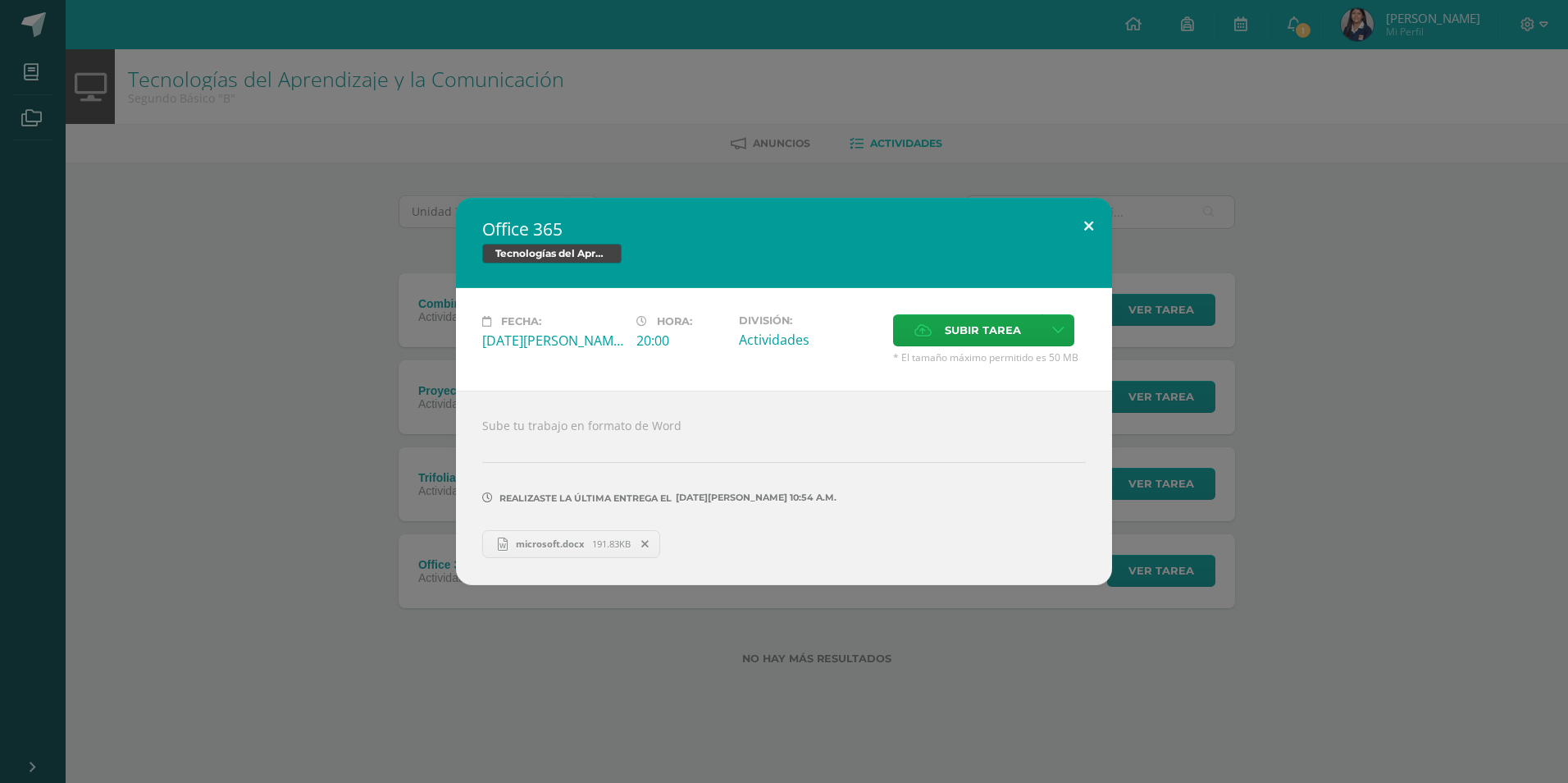
click at [1085, 229] on button at bounding box center [1089, 225] width 47 height 56
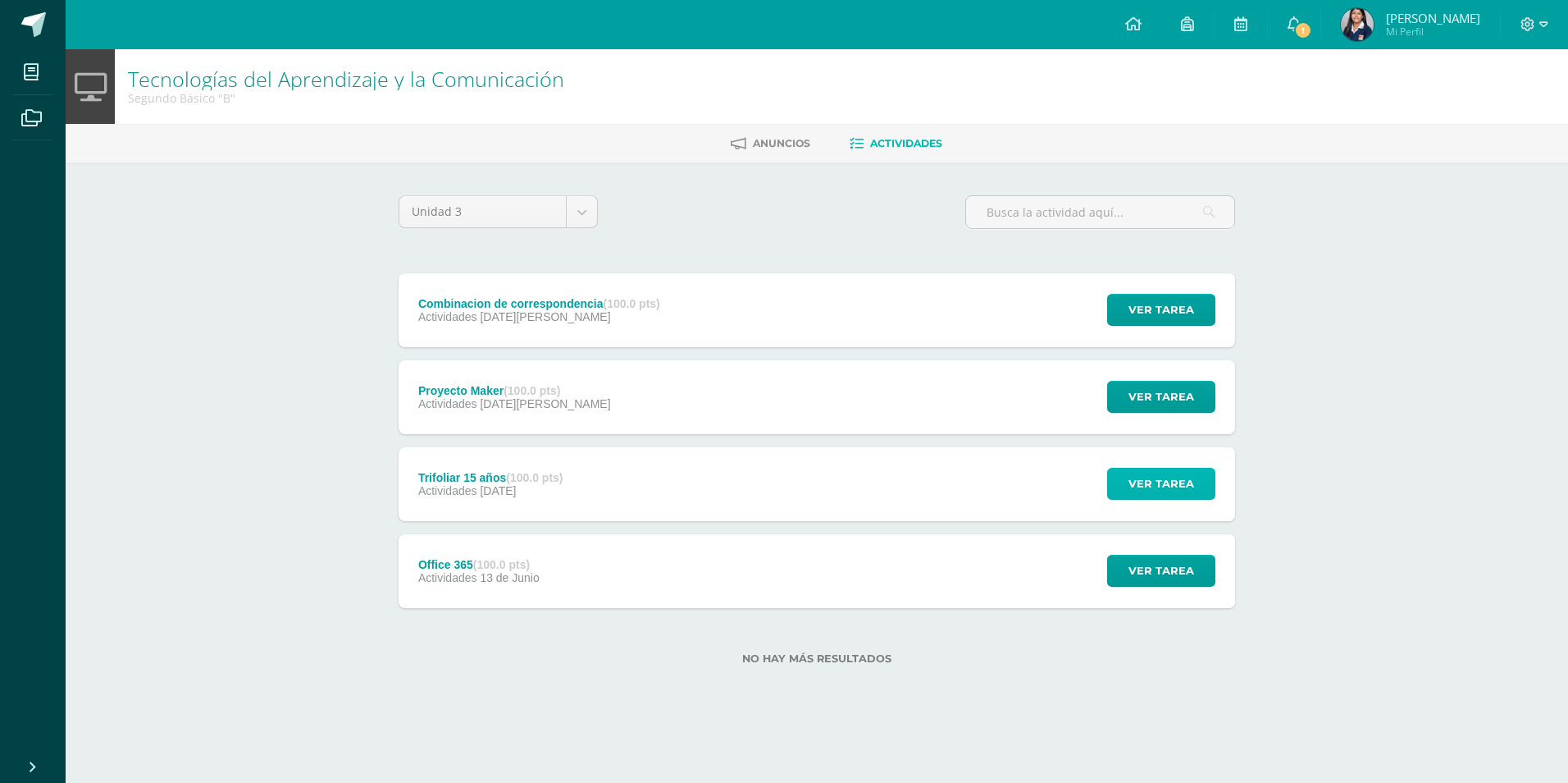
click at [1174, 485] on span "Ver tarea" at bounding box center [1161, 484] width 65 height 30
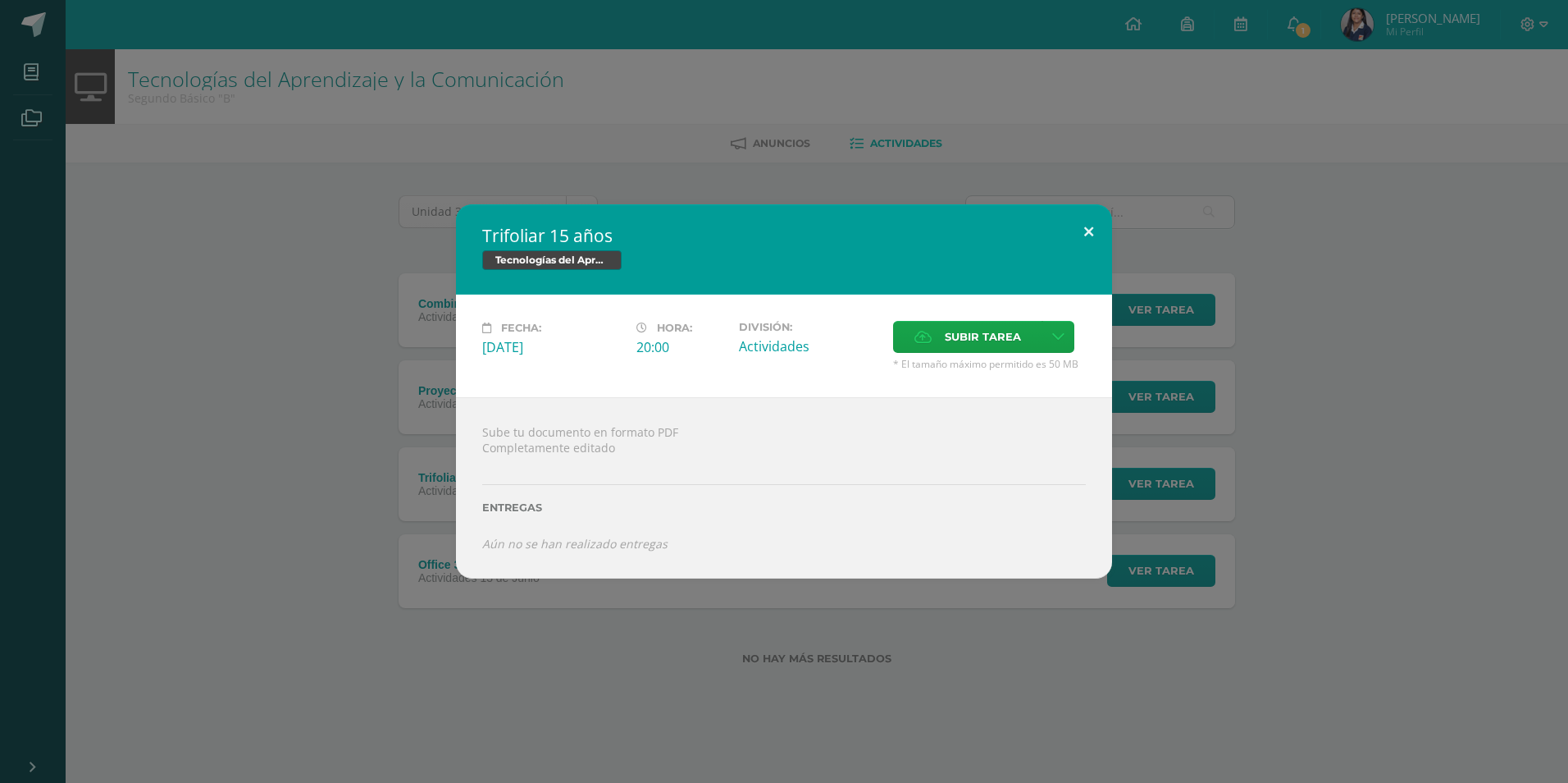
click at [1090, 253] on div "Trifoliar 15 años Tecnologías del Aprendizaje y la Comunicación Fecha: Martes 1…" at bounding box center [784, 392] width 657 height 374
click at [1093, 238] on button at bounding box center [1089, 232] width 47 height 56
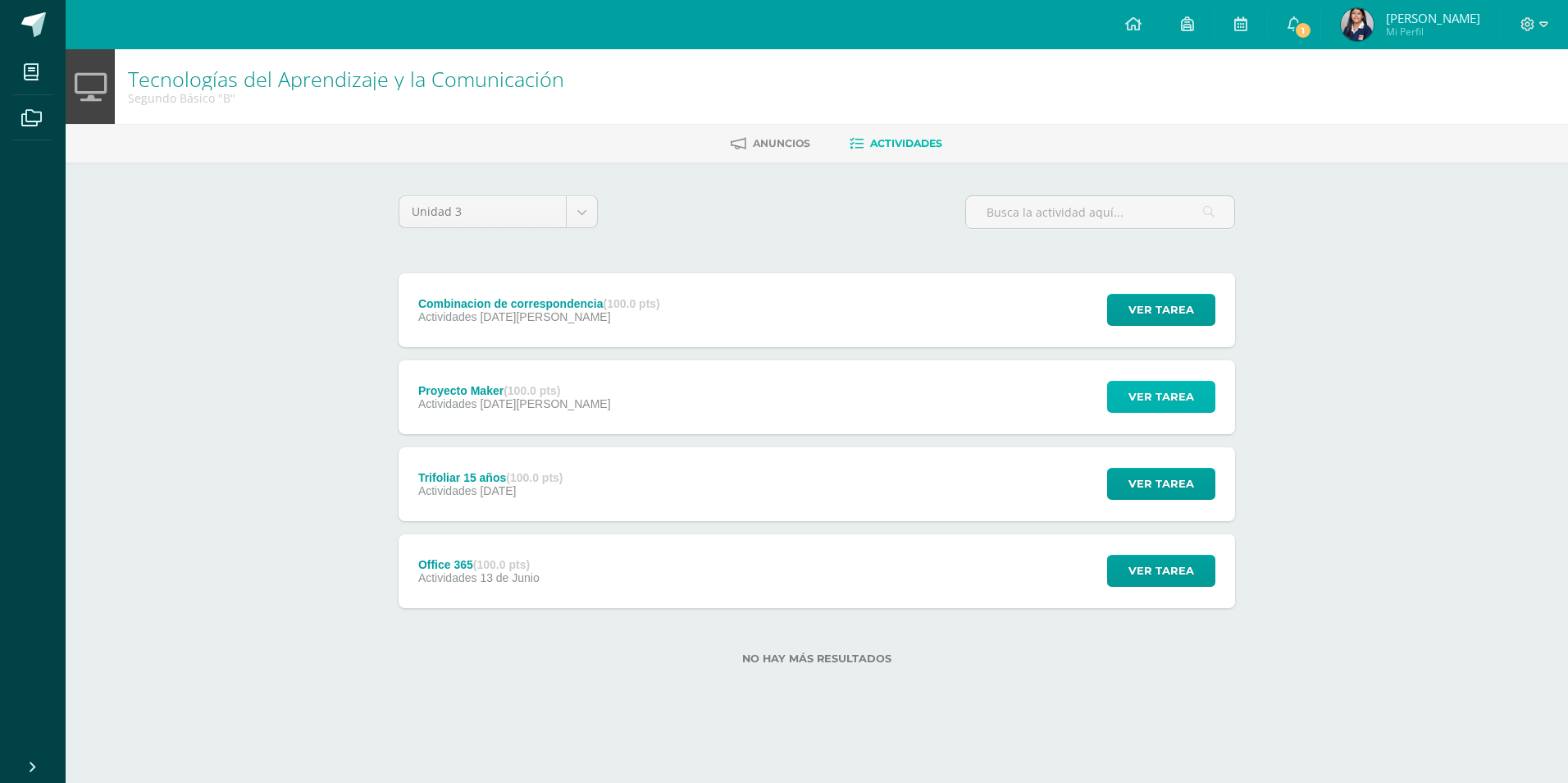
click at [1184, 402] on span "Ver tarea" at bounding box center [1161, 397] width 65 height 30
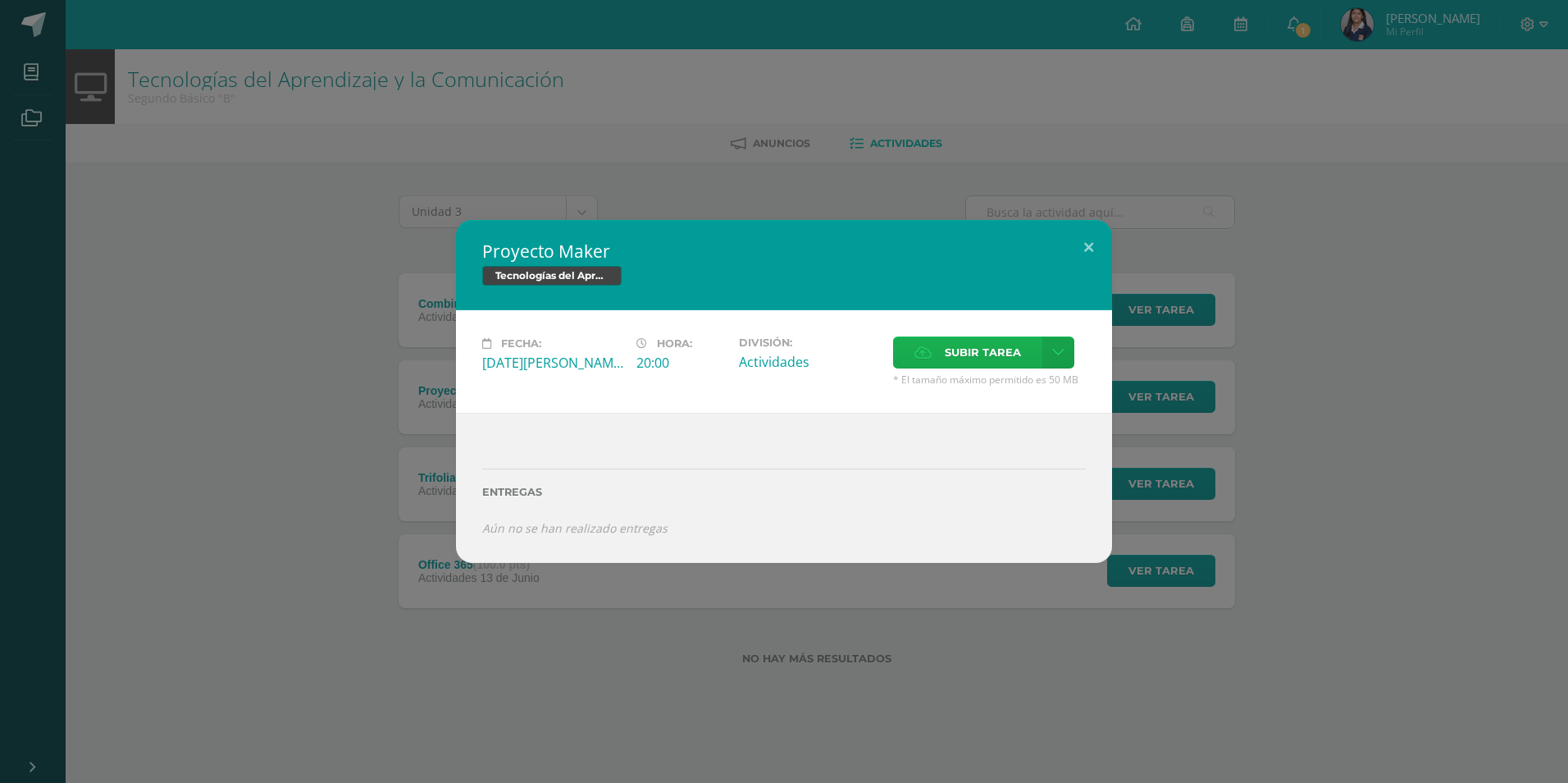
click at [1000, 365] on span "Subir tarea" at bounding box center [984, 352] width 77 height 30
click at [0, 0] on input "Subir tarea" at bounding box center [0, 0] width 0 height 0
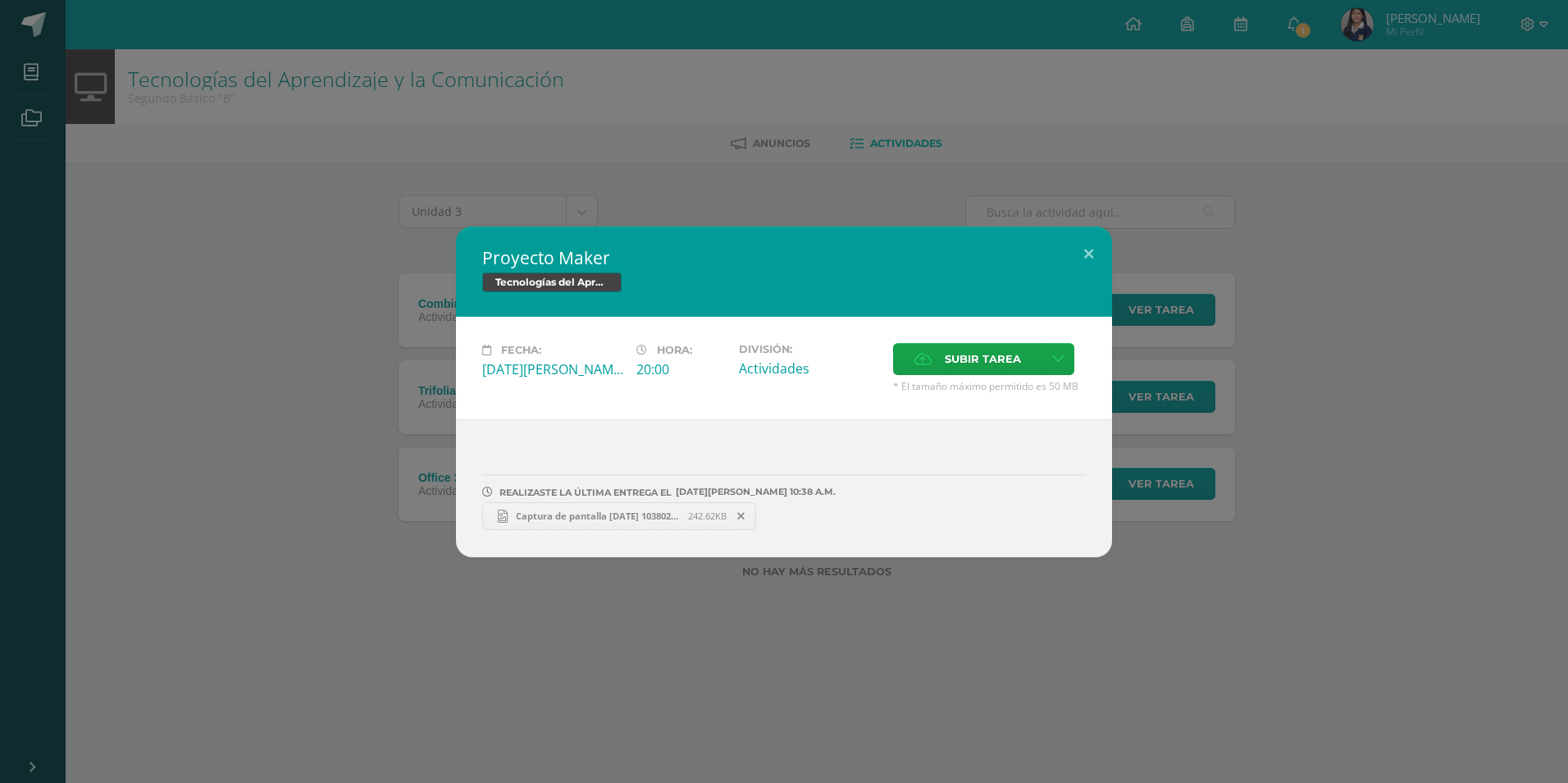
click at [599, 515] on span "Captura de pantalla 2025-08-12 103802.png" at bounding box center [597, 516] width 180 height 12
click at [1084, 255] on button at bounding box center [1089, 254] width 47 height 56
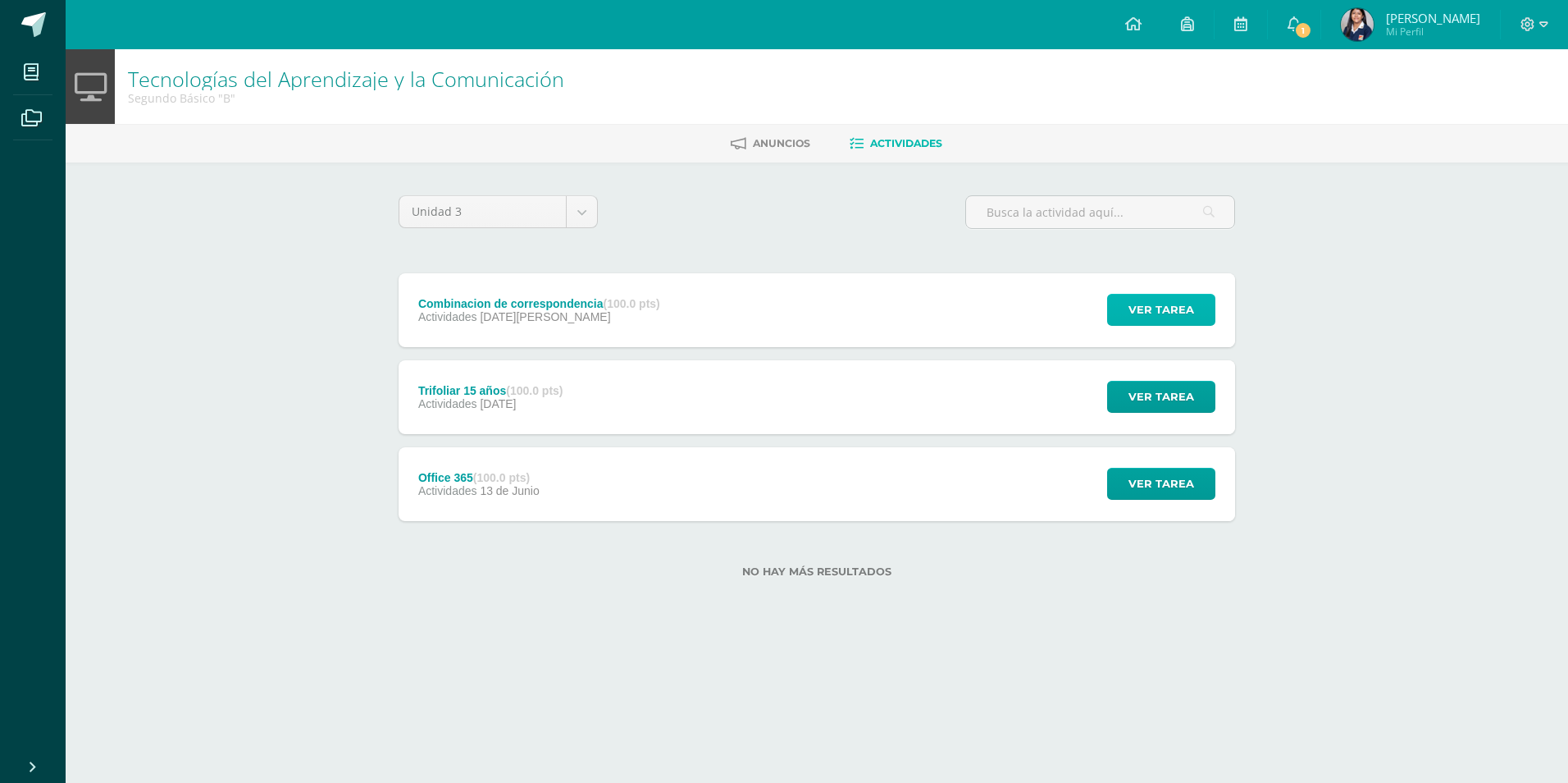
click at [1124, 310] on button "Ver tarea" at bounding box center [1161, 310] width 108 height 32
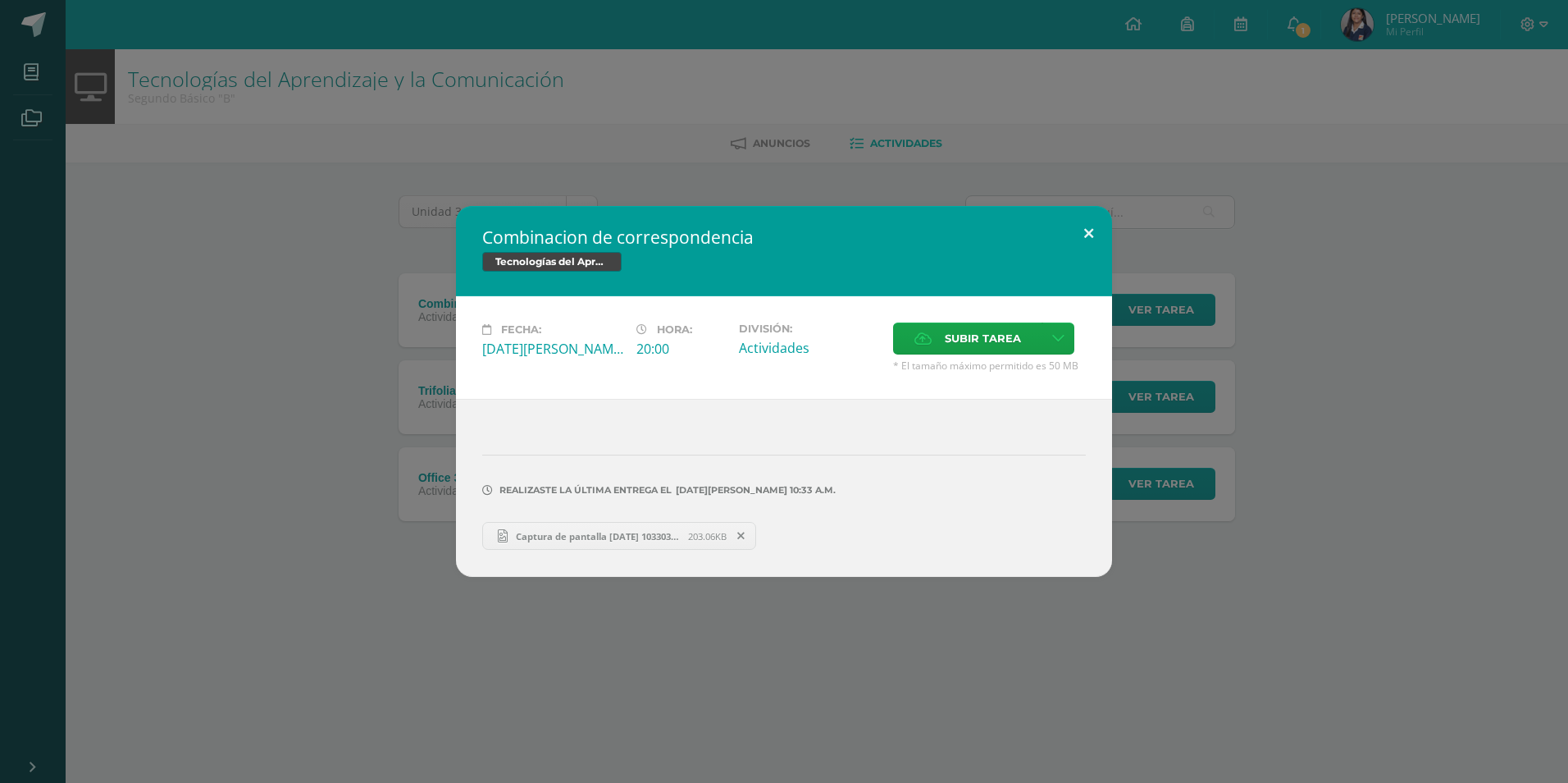
click at [1073, 230] on button at bounding box center [1089, 234] width 47 height 56
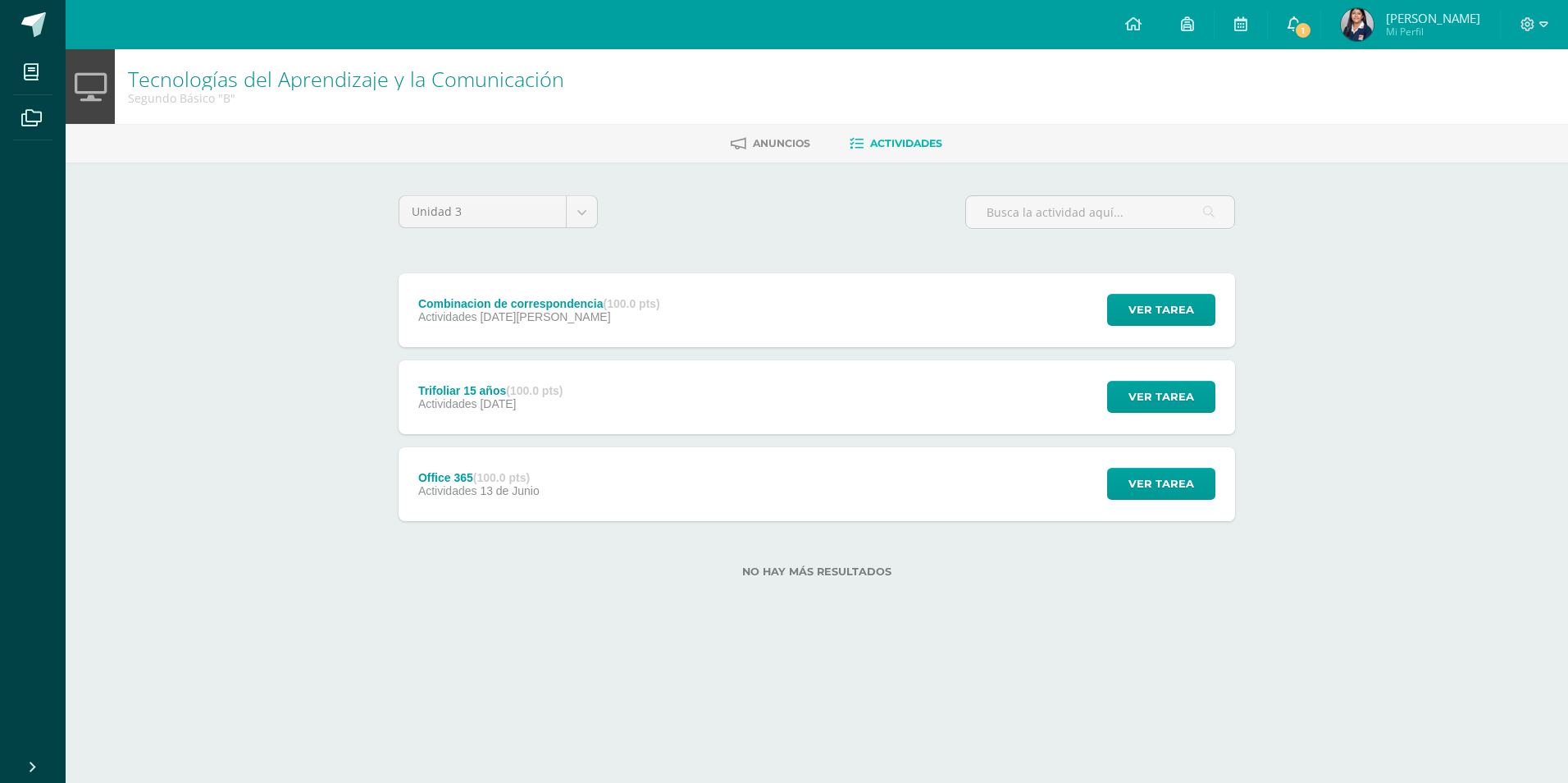
click at [1294, 30] on span "1" at bounding box center [1303, 30] width 18 height 18
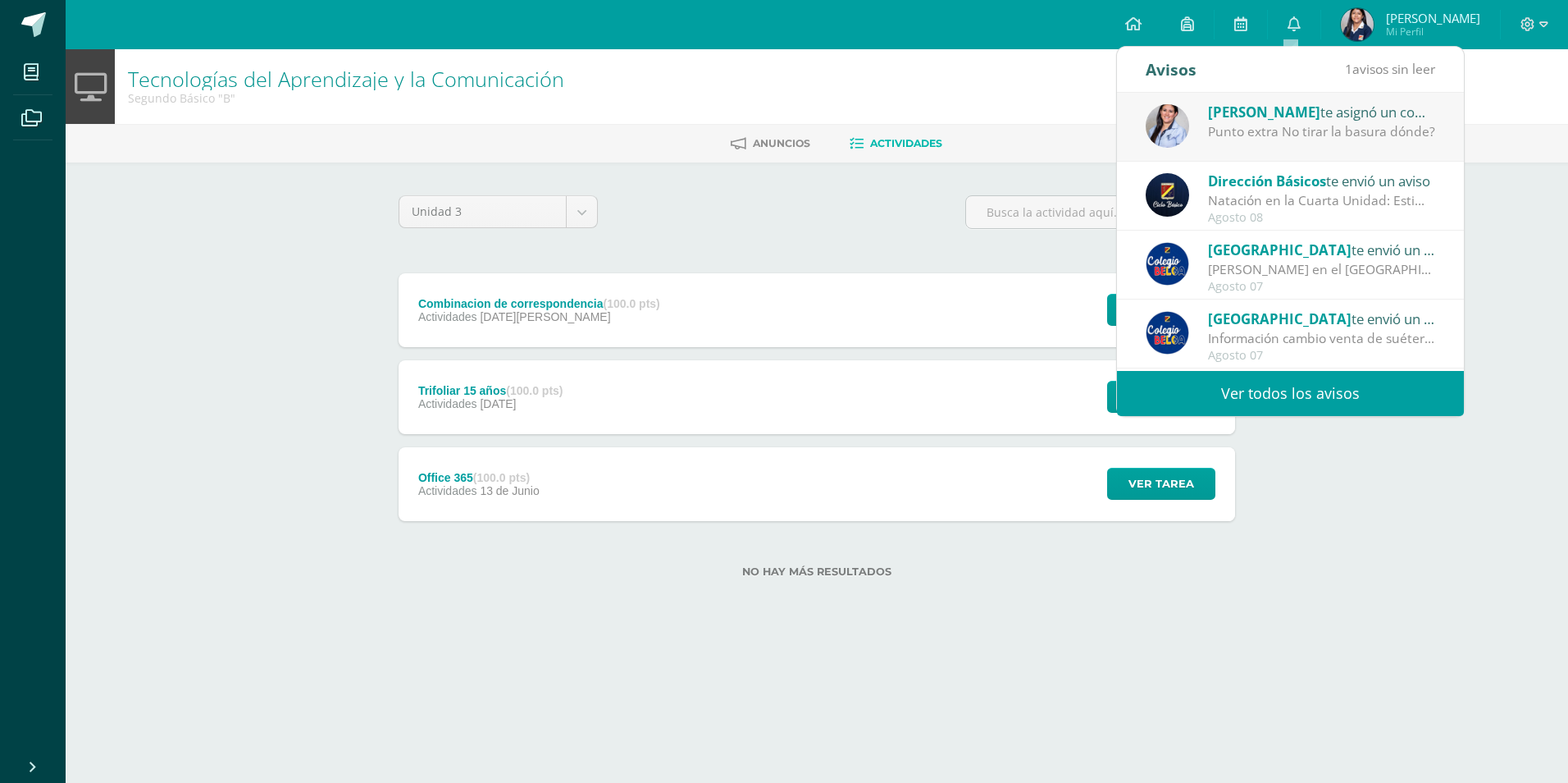
click at [1253, 117] on span "[PERSON_NAME]" at bounding box center [1264, 112] width 112 height 19
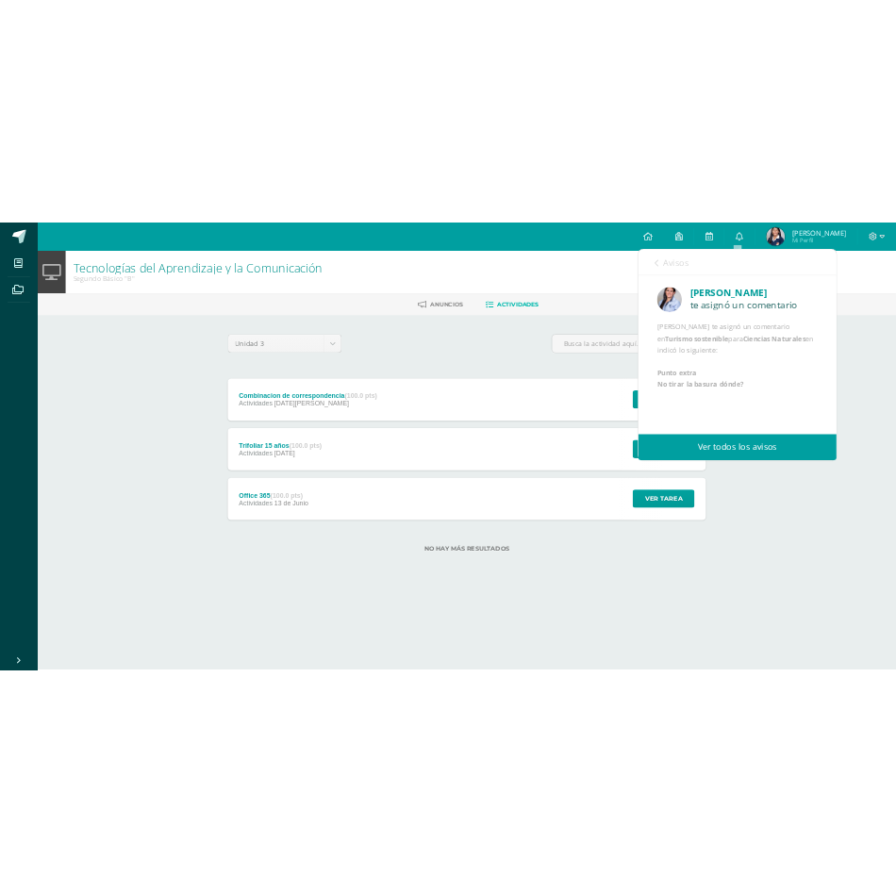
scroll to position [23, 0]
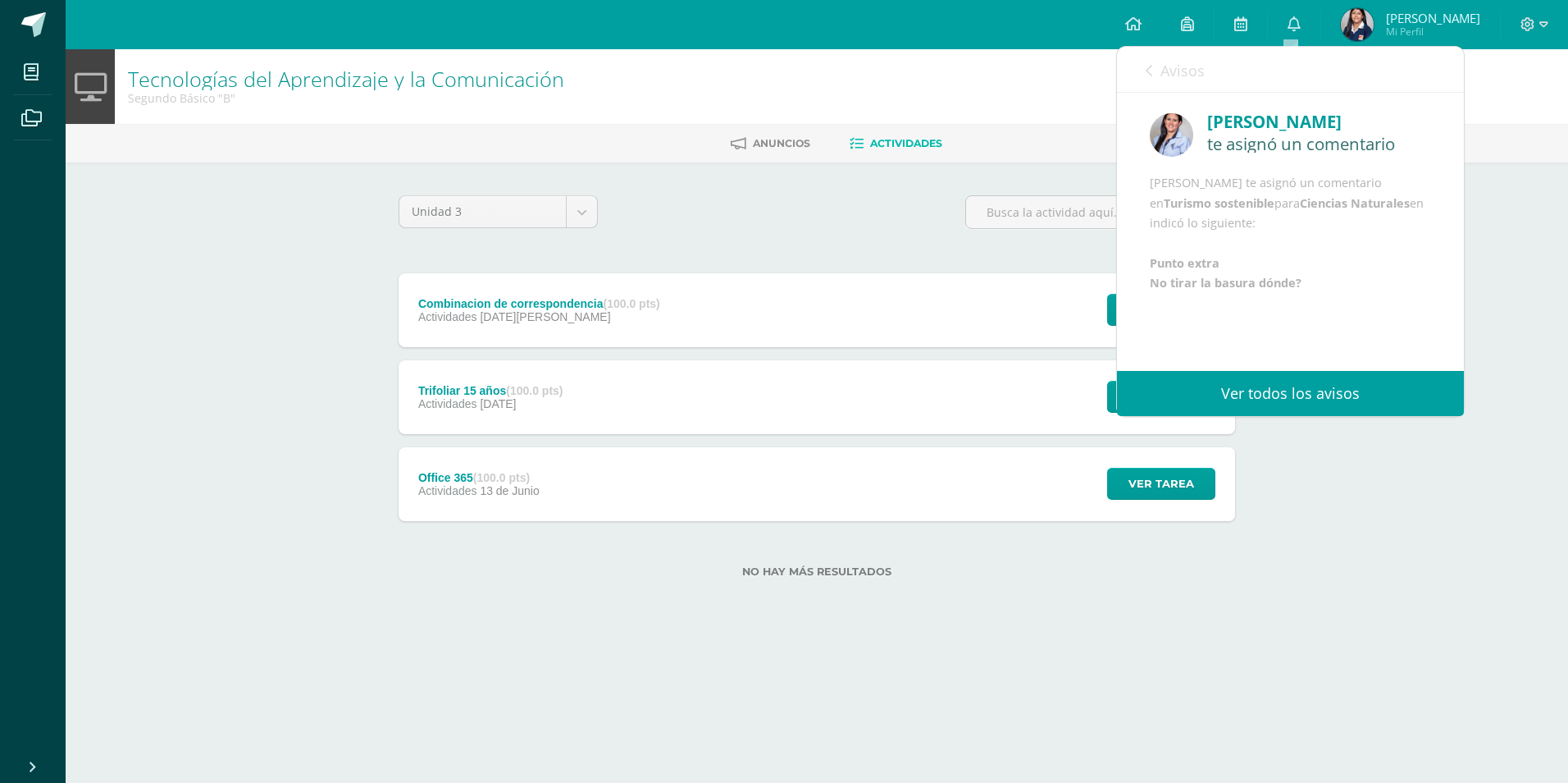
click at [1166, 69] on span "Avisos" at bounding box center [1183, 70] width 44 height 20
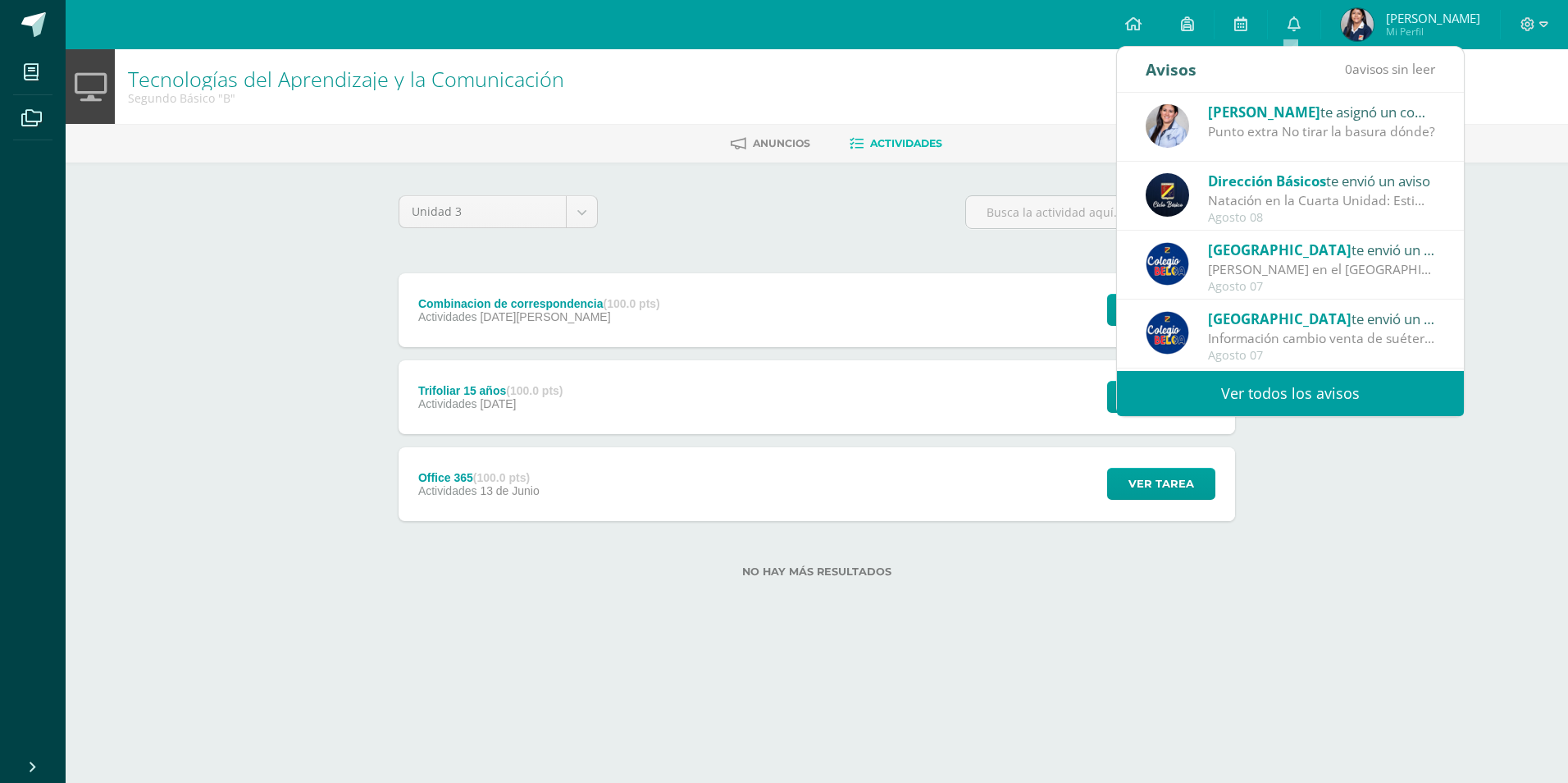
click at [1363, 476] on div "Tecnologías del Aprendizaje y la Comunicación Segundo Básico "B" Anuncios Activ…" at bounding box center [817, 340] width 1503 height 581
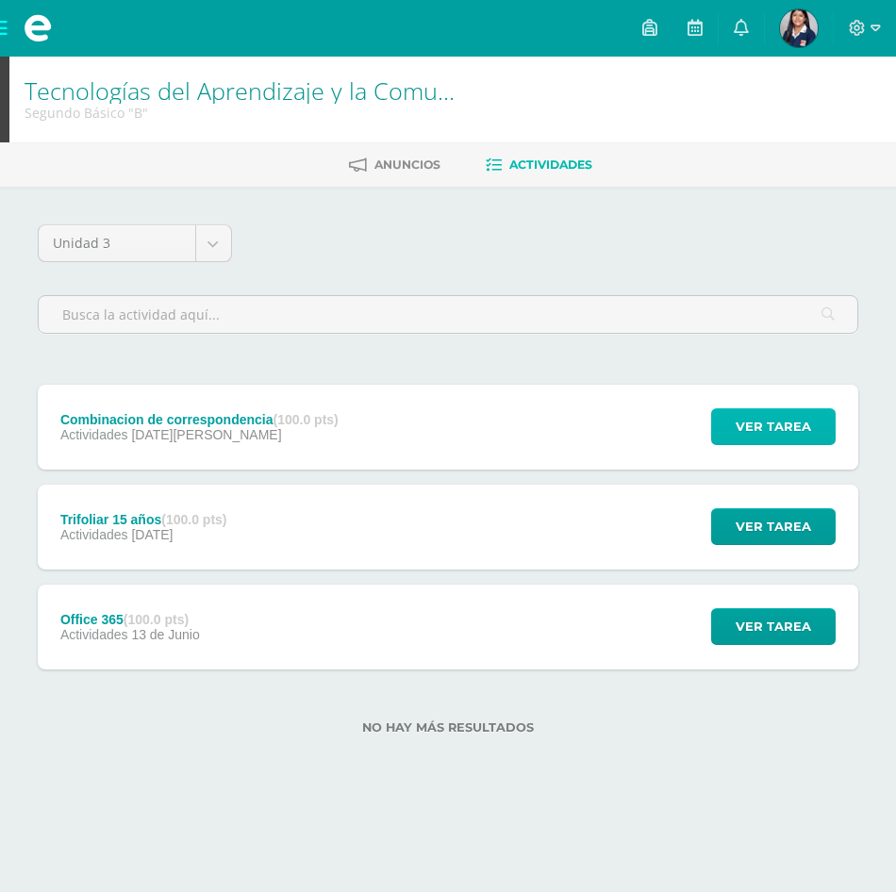
click at [744, 437] on span "Ver tarea" at bounding box center [773, 426] width 75 height 35
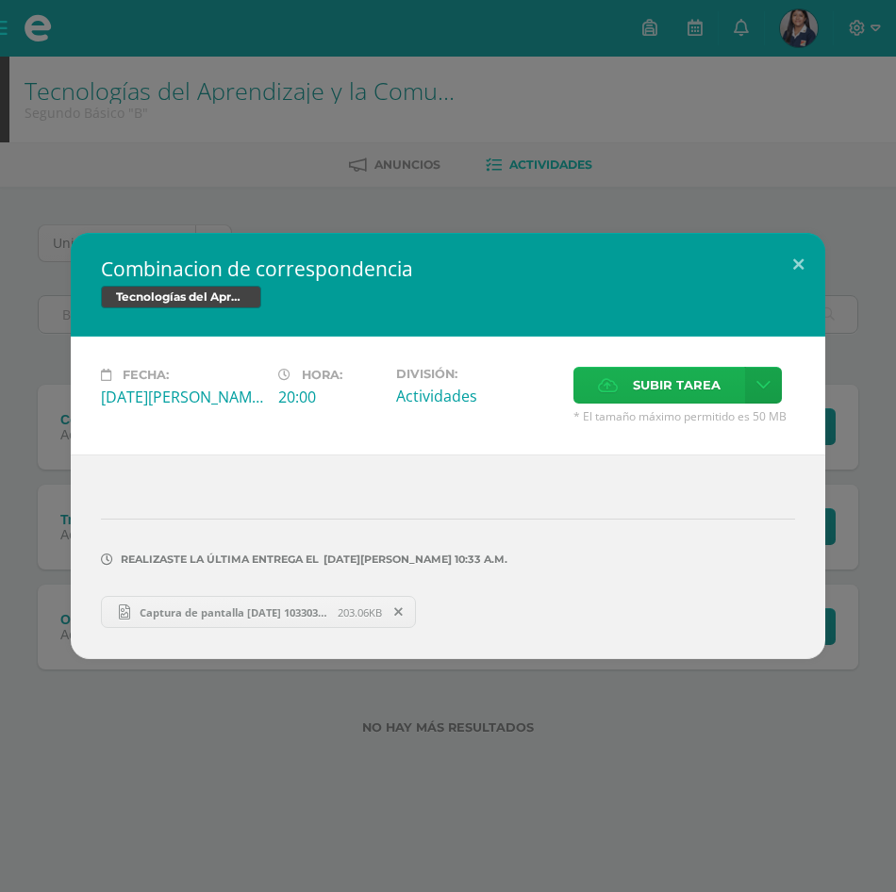
click at [671, 373] on span "Subir tarea" at bounding box center [677, 385] width 88 height 35
click at [0, 0] on input "Subir tarea" at bounding box center [0, 0] width 0 height 0
